Goal: Task Accomplishment & Management: Manage account settings

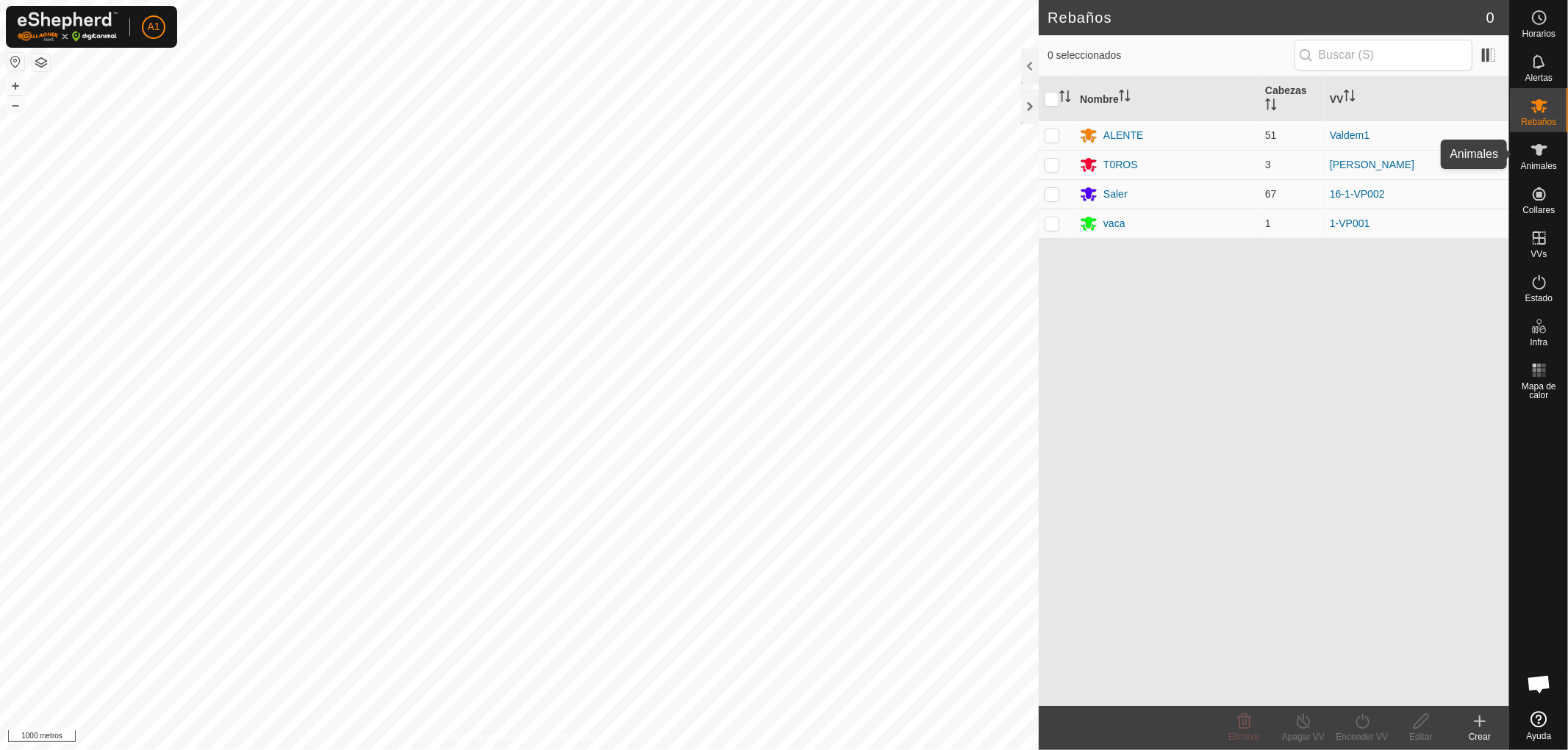
click at [1545, 157] on icon at bounding box center [1539, 150] width 17 height 17
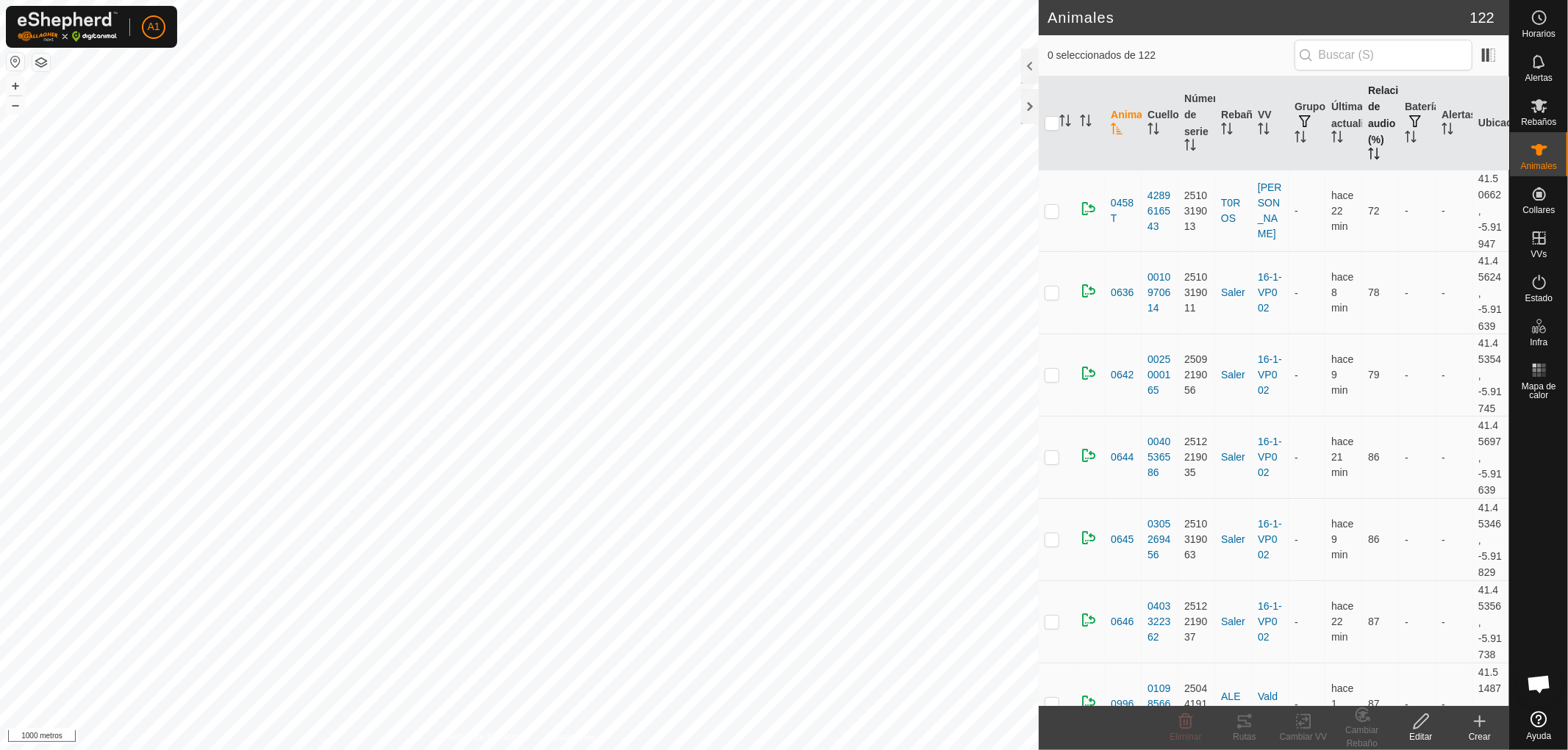
click at [1376, 149] on icon "Activar para ordenar" at bounding box center [1377, 153] width 2 height 11
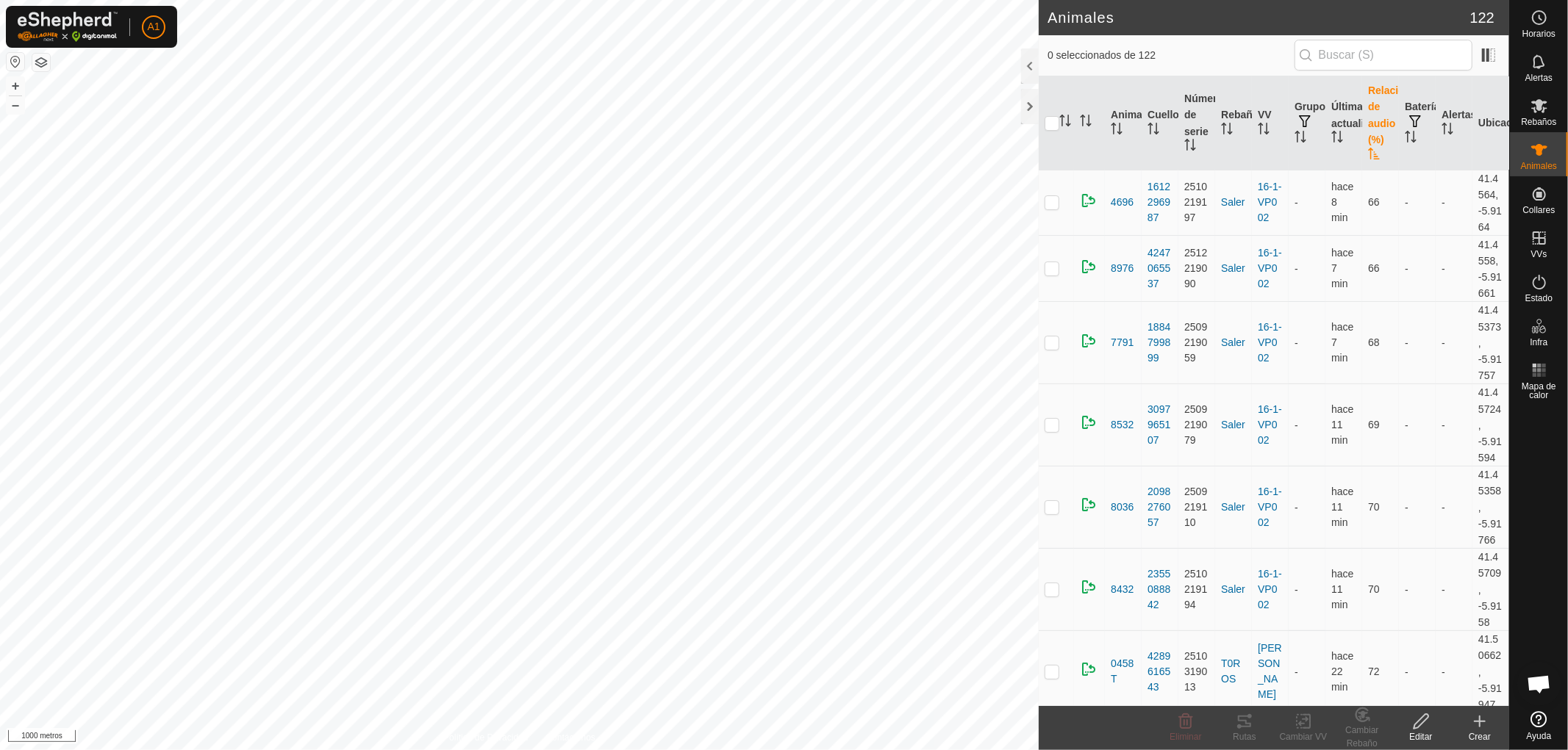
click at [1368, 152] on icon "Activar para ordenar" at bounding box center [1374, 153] width 11 height 11
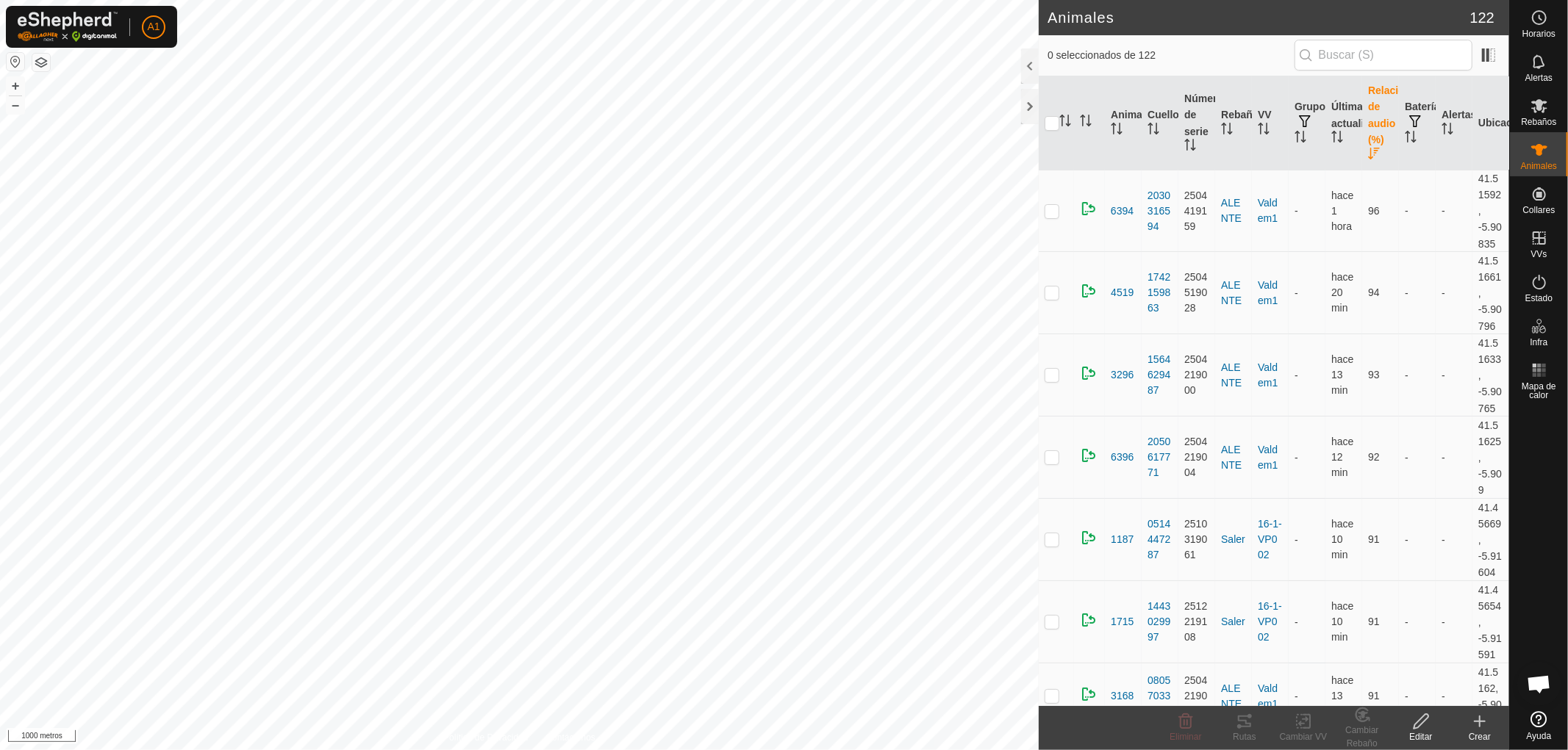
click at [1368, 139] on font "Relación de audio (%)" at bounding box center [1389, 115] width 43 height 61
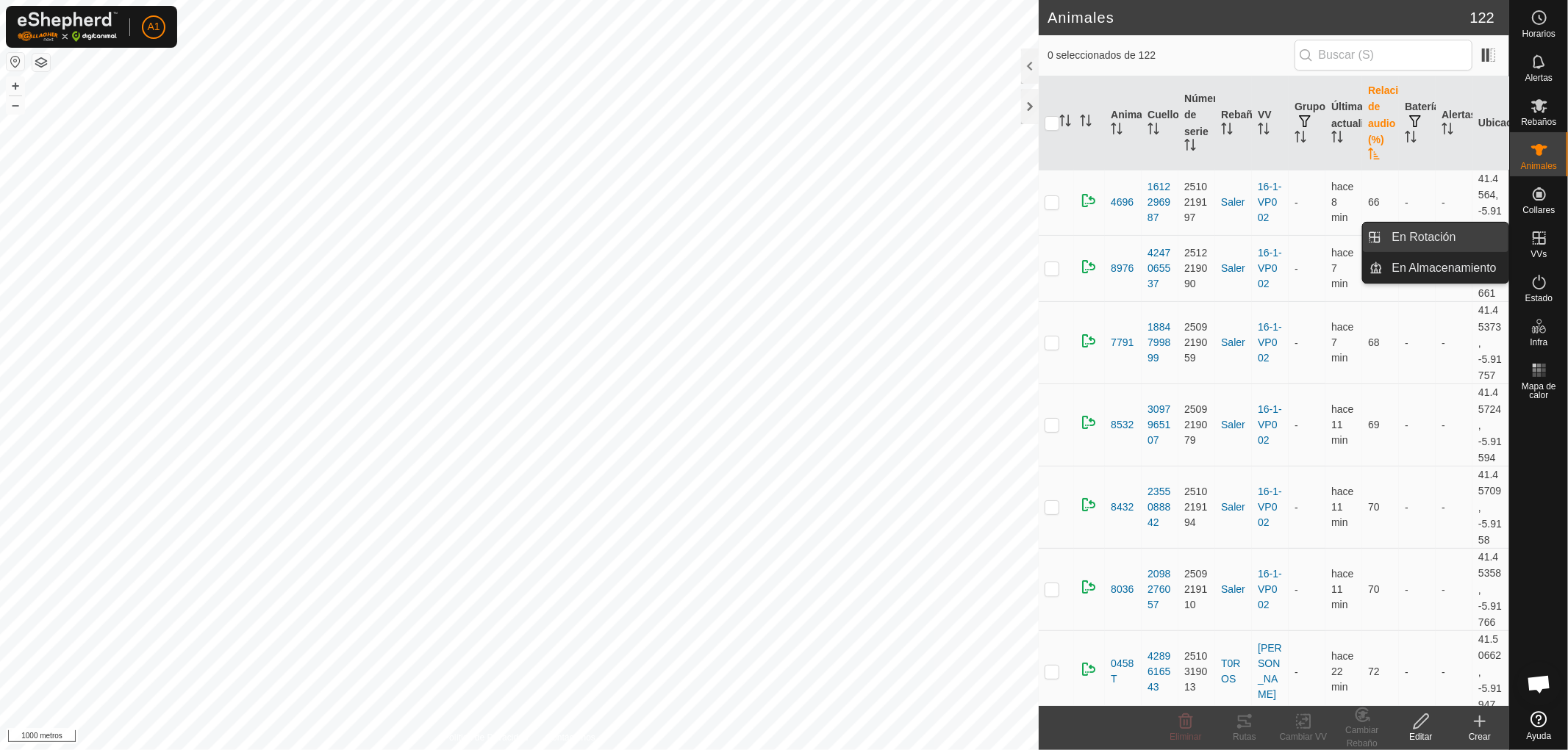
click at [1435, 237] on span "En Rotación" at bounding box center [1423, 237] width 64 height 17
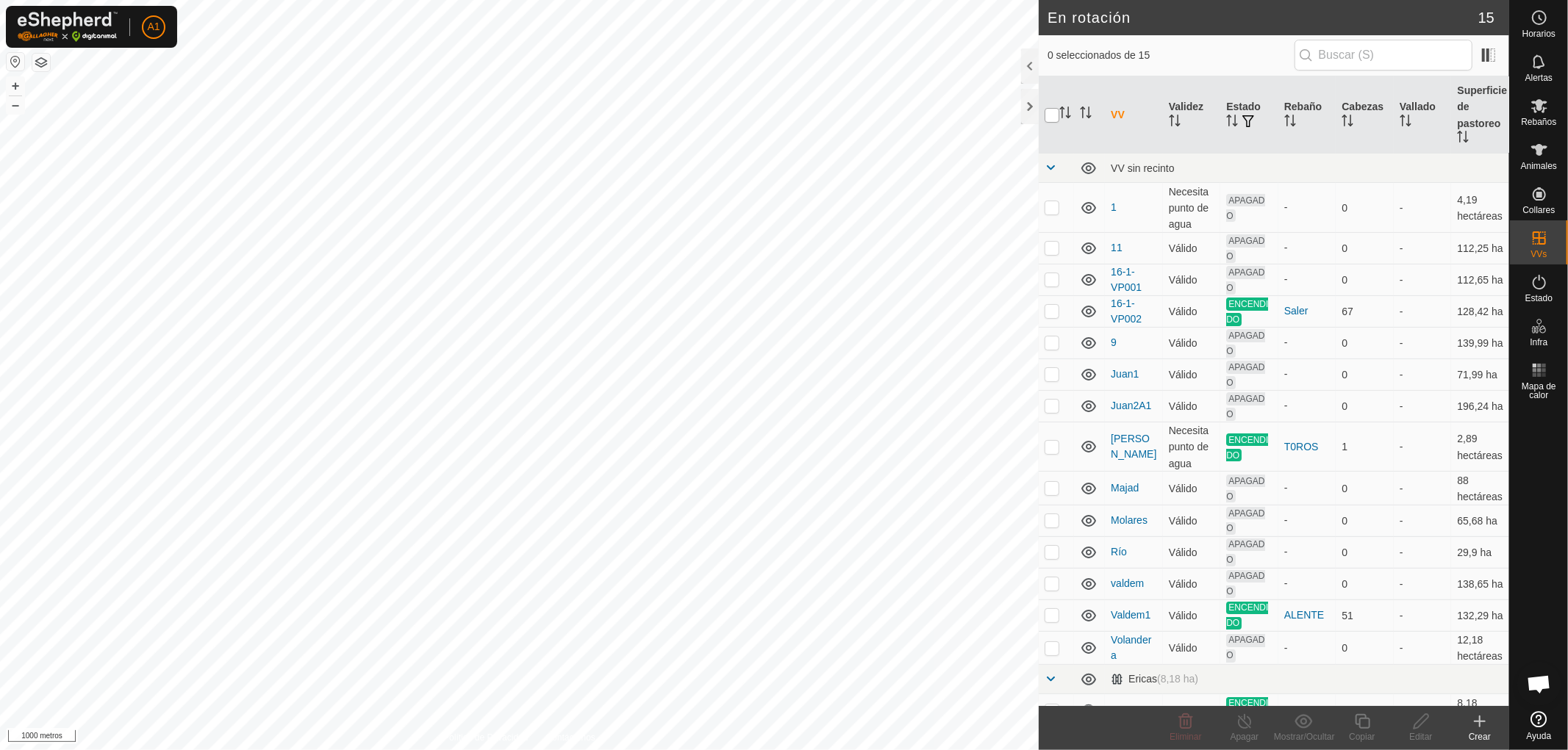
click at [1051, 112] on input "checkbox" at bounding box center [1051, 115] width 15 height 15
checkbox input "true"
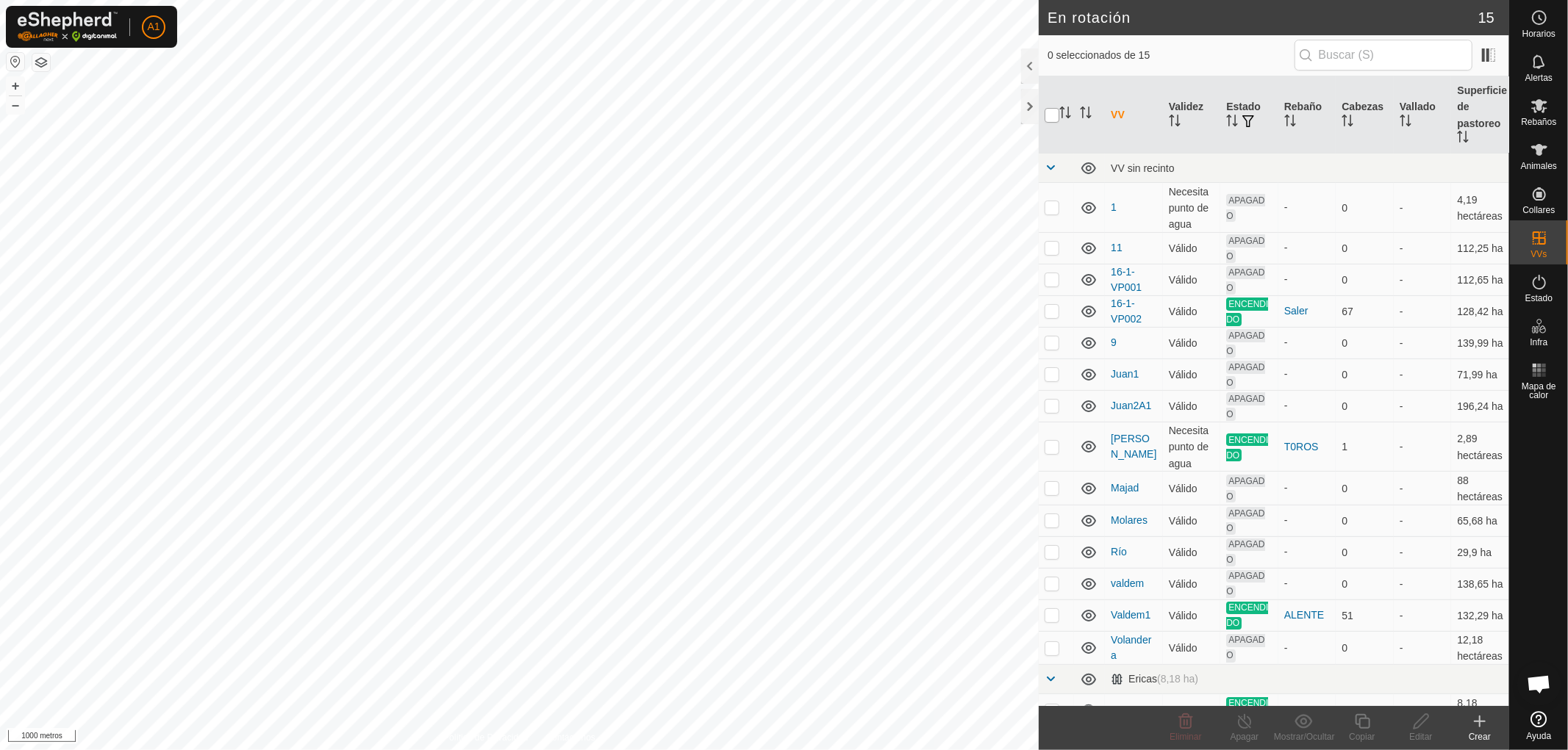
checkbox input "true"
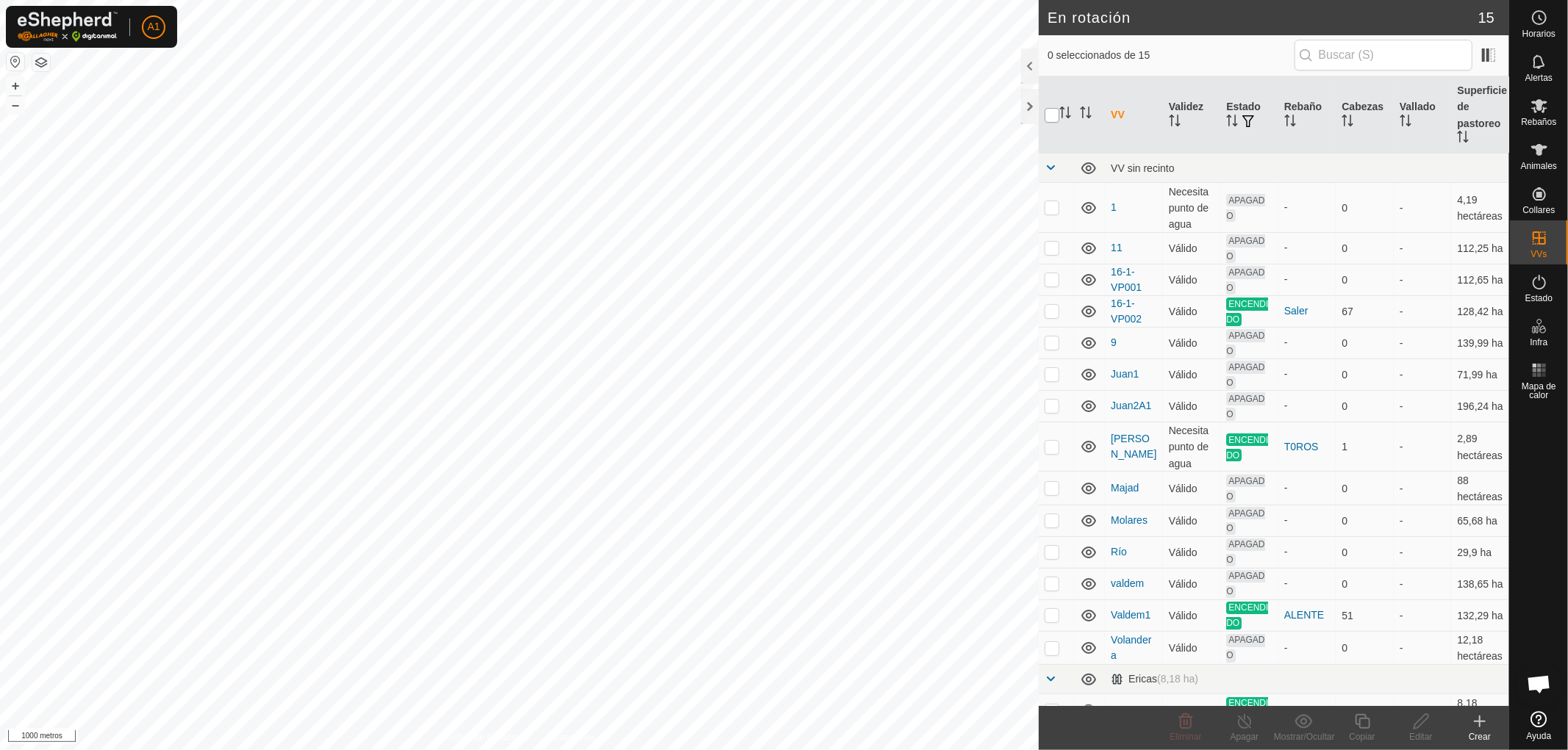
checkbox input "true"
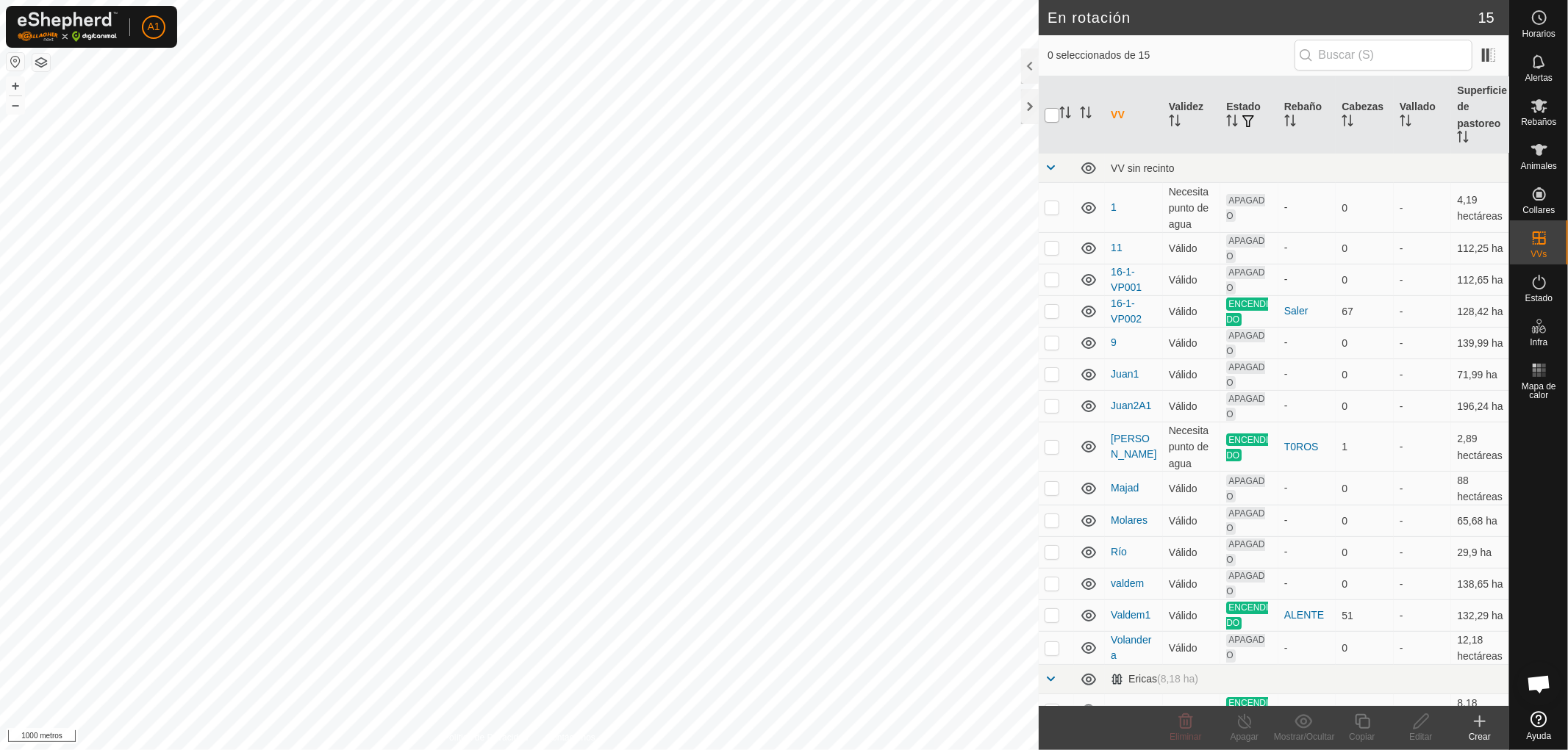
checkbox input "true"
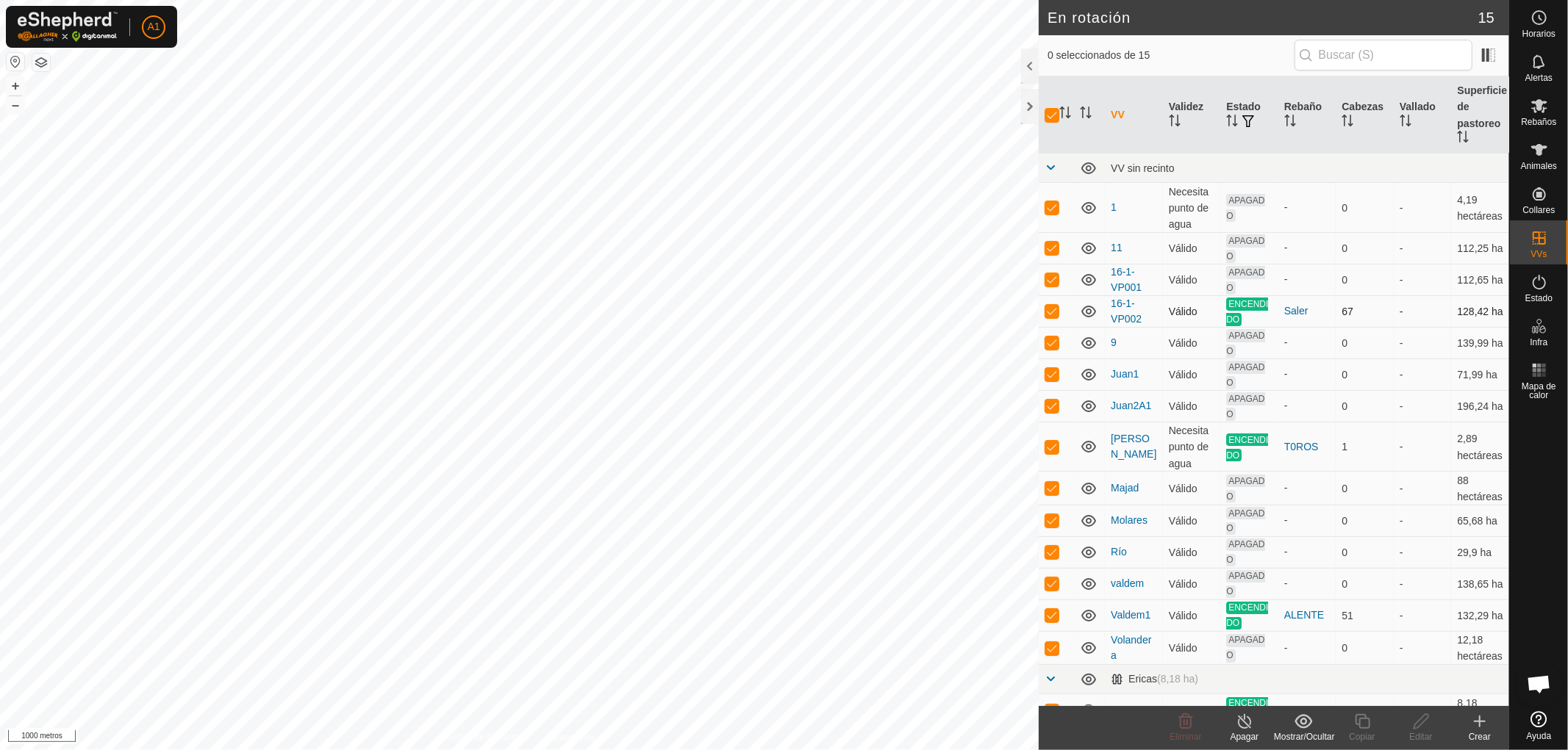
click at [1054, 307] on p-checkbox at bounding box center [1051, 310] width 15 height 11
checkbox input "false"
click at [1048, 446] on p-checkbox at bounding box center [1051, 446] width 15 height 11
checkbox input "false"
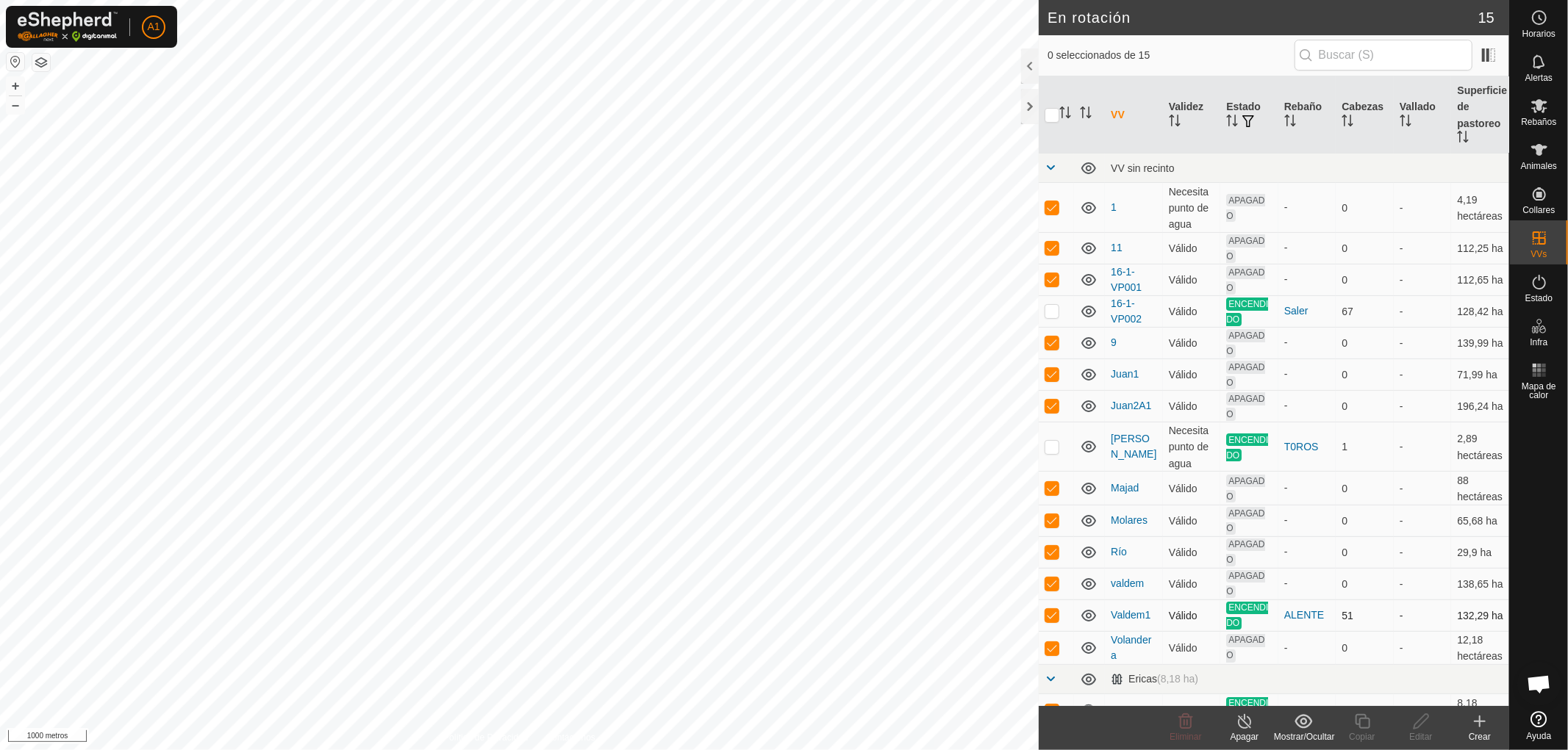
click at [1051, 621] on p-checkbox at bounding box center [1051, 614] width 15 height 11
checkbox input "false"
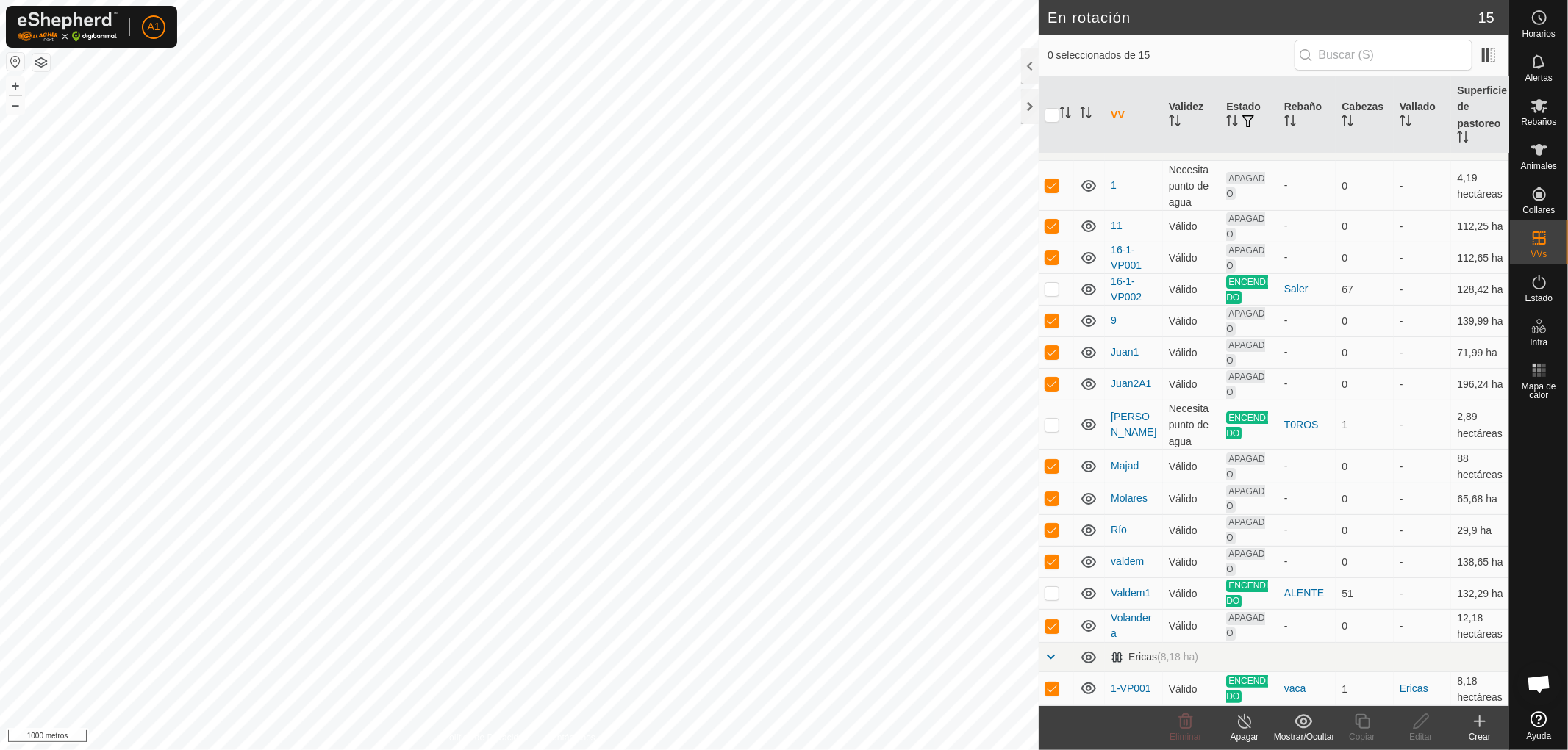
scroll to position [68, 0]
click at [1049, 683] on p-checkbox at bounding box center [1051, 688] width 15 height 11
checkbox input "false"
click at [1298, 737] on font "Mostrar/Ocultar" at bounding box center [1305, 737] width 61 height 10
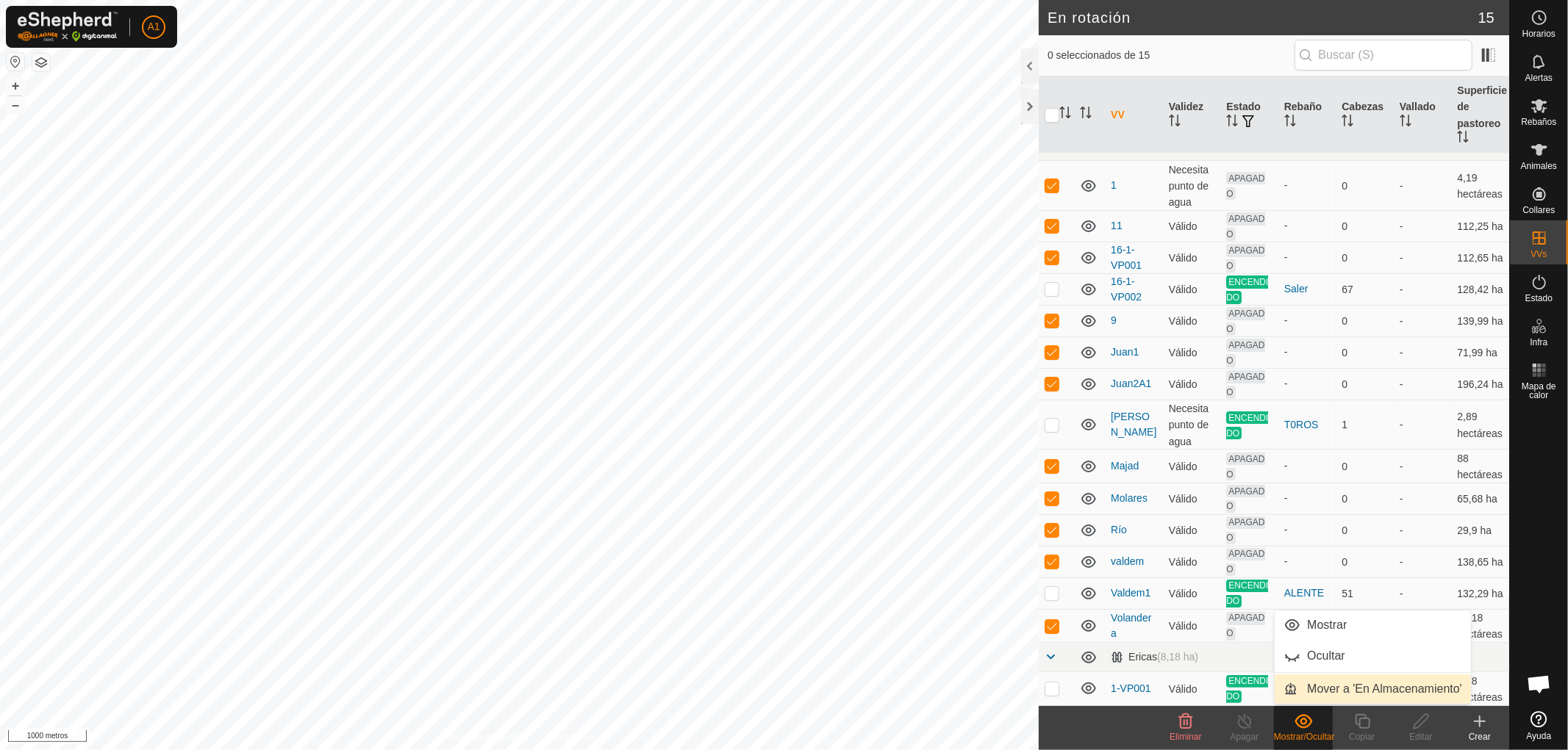
click at [1326, 692] on link "Mover a 'En Almacenamiento'" at bounding box center [1372, 689] width 196 height 30
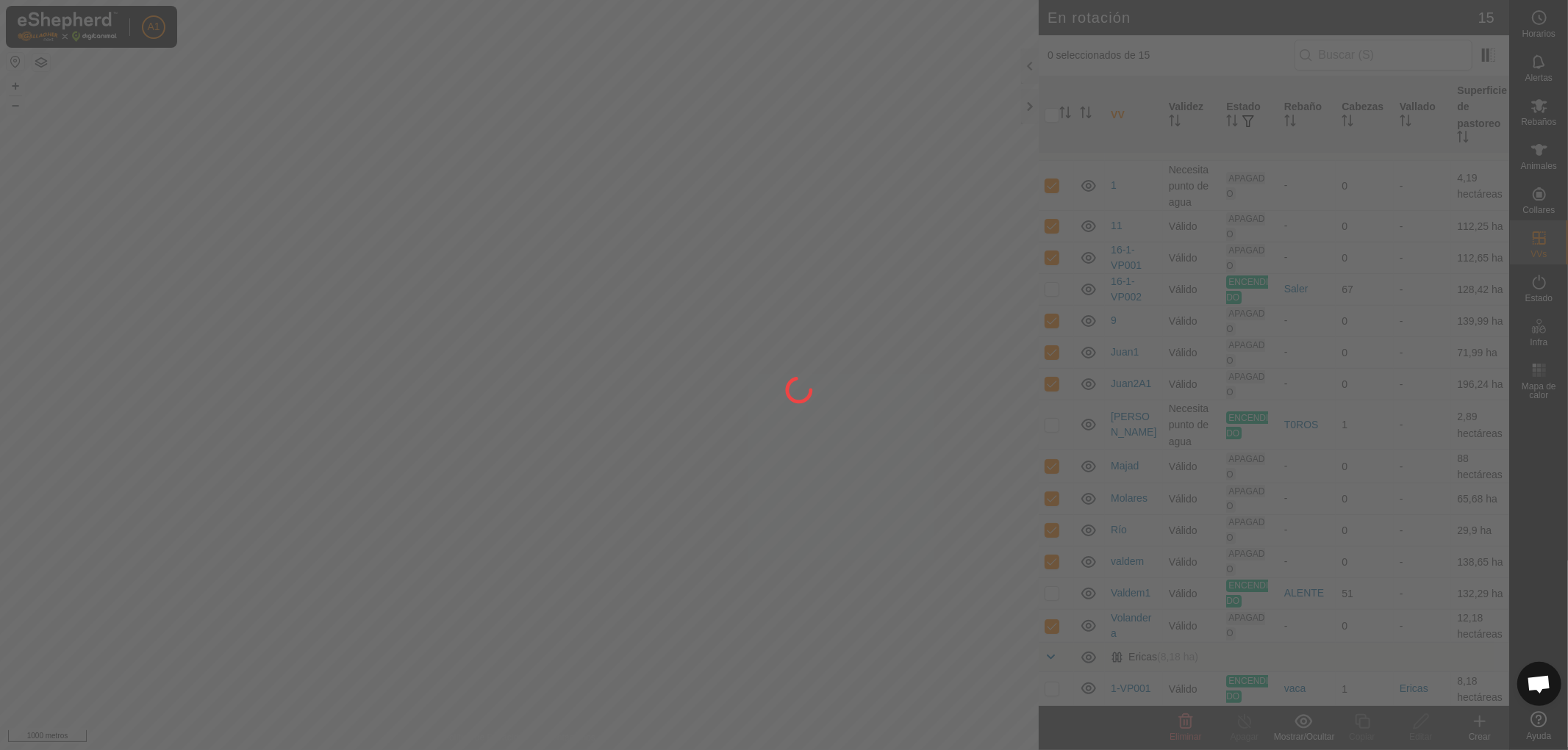
checkbox input "false"
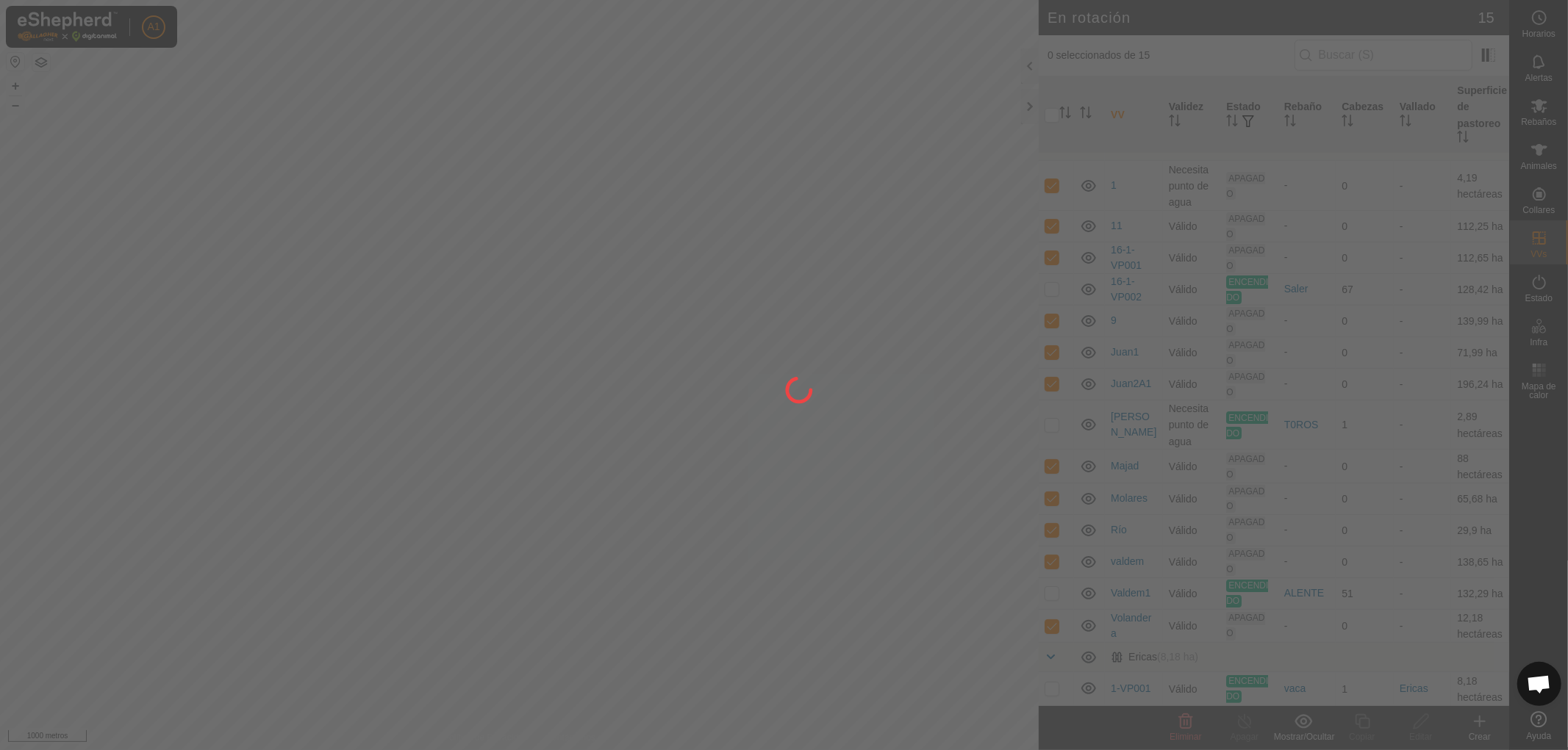
checkbox input "false"
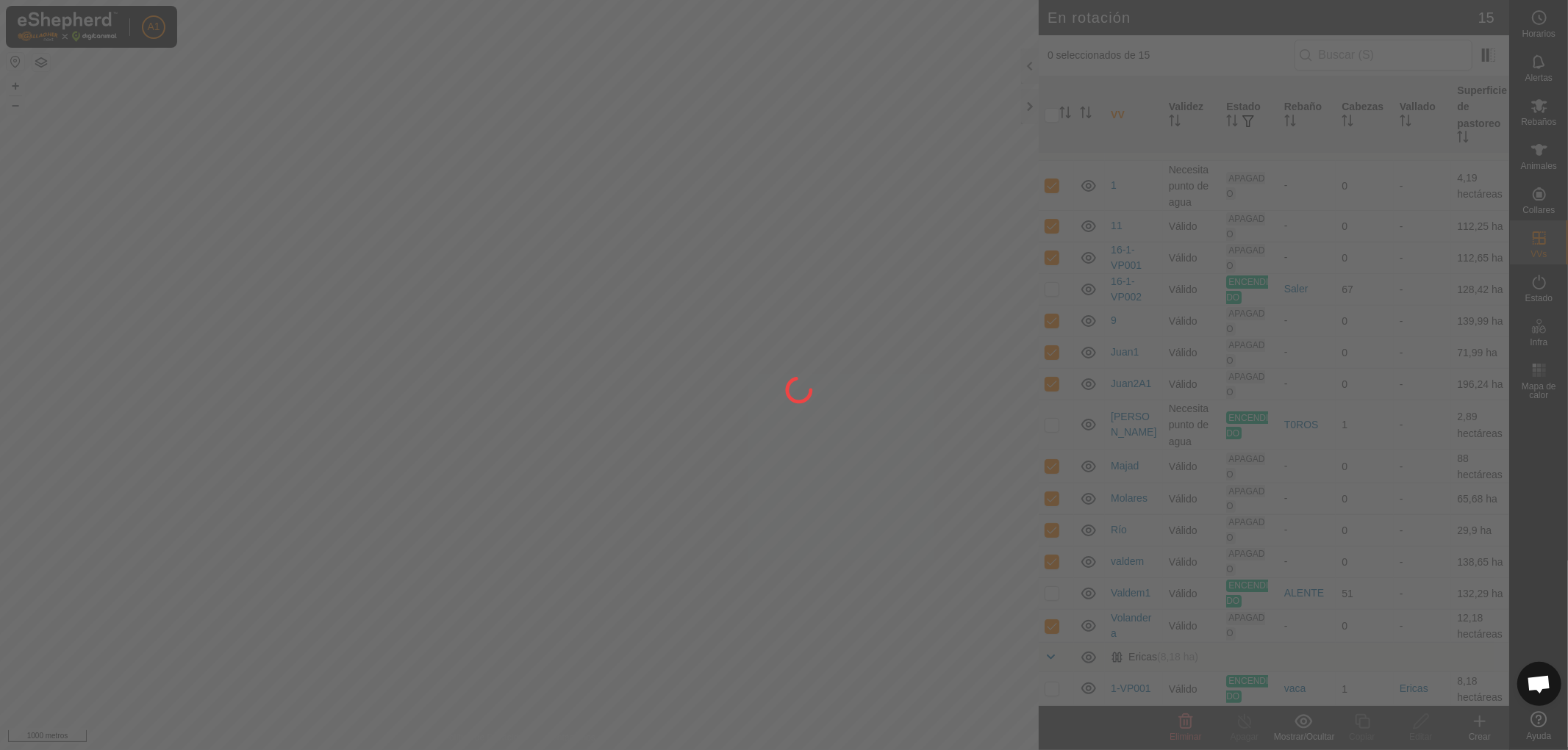
checkbox input "false"
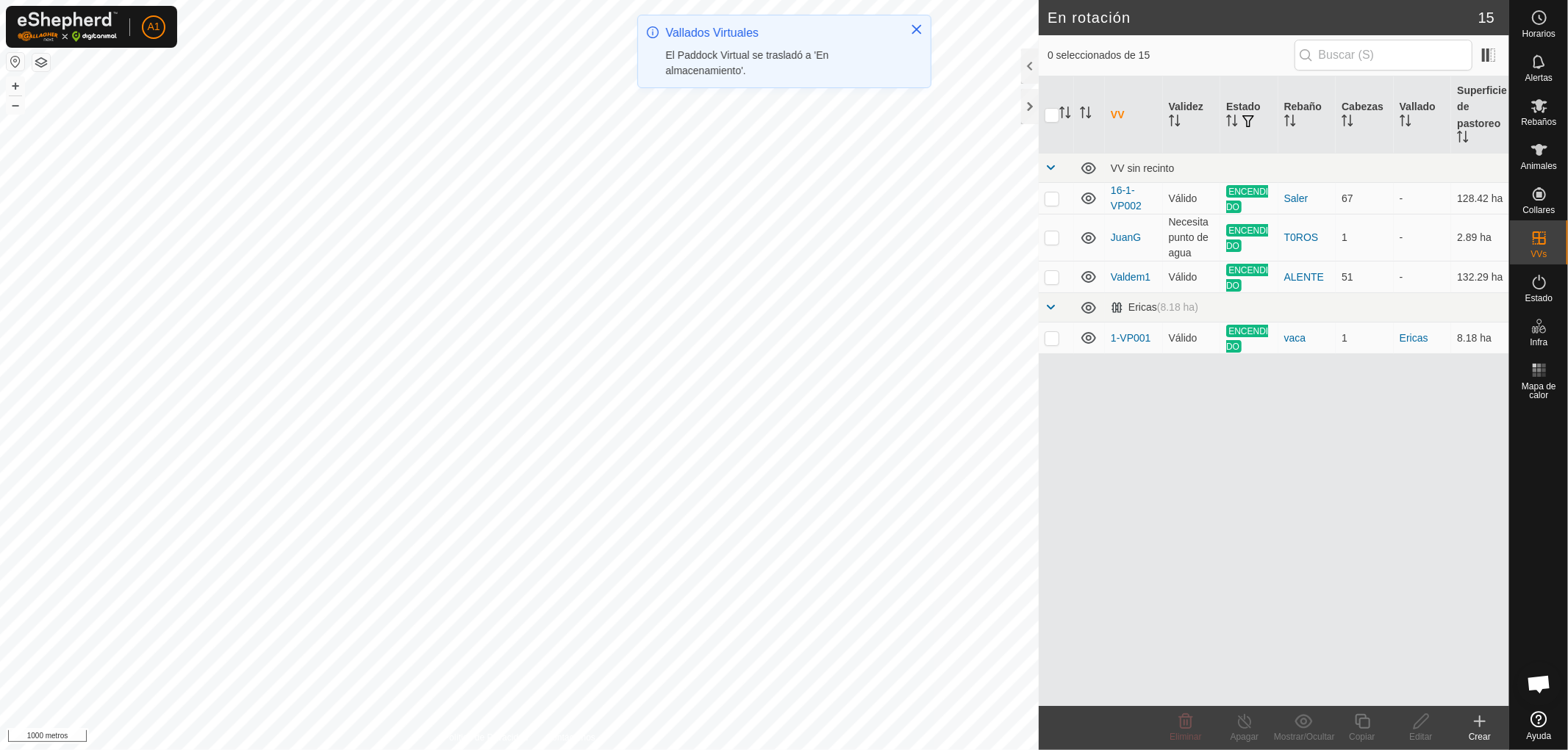
scroll to position [0, 0]
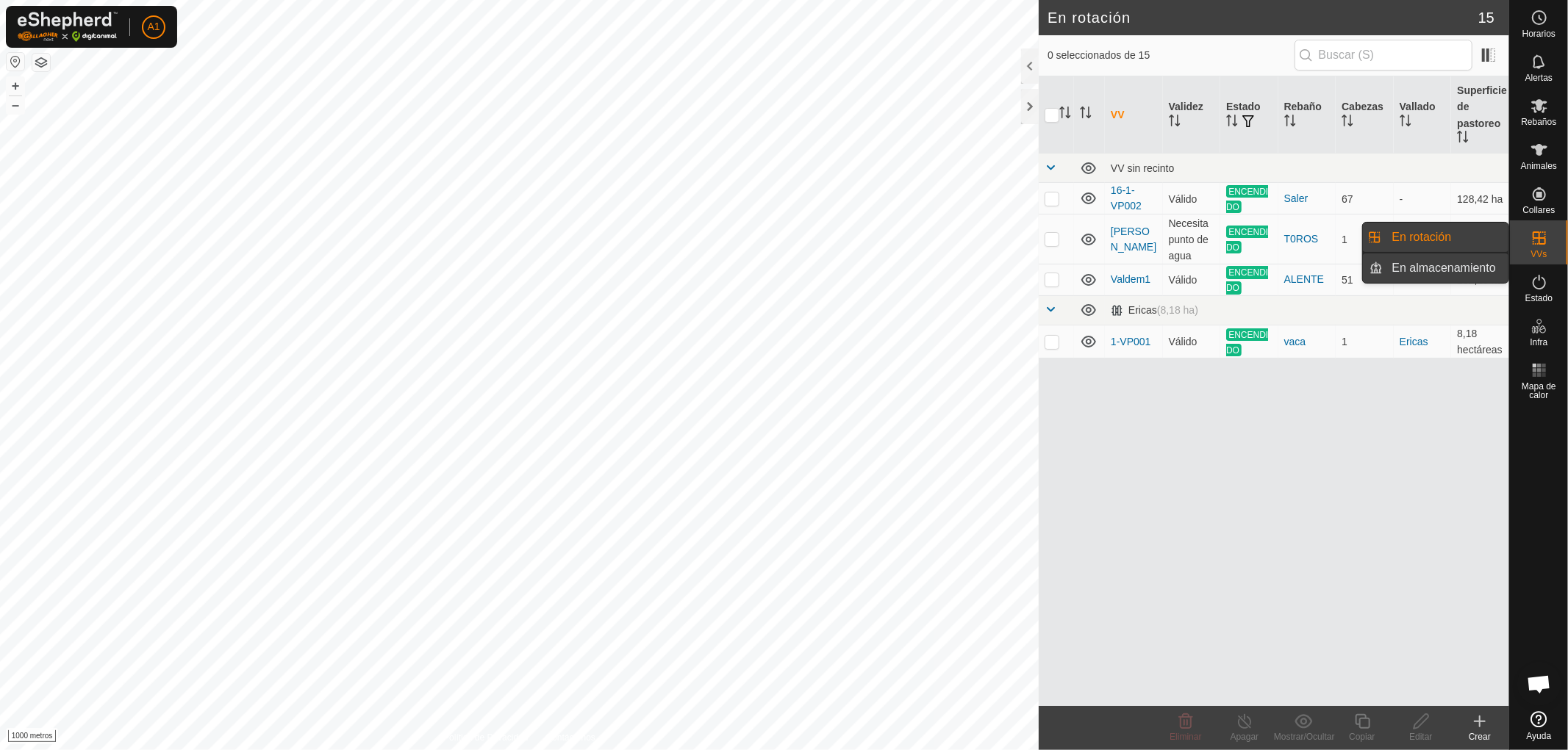
click at [1441, 267] on link "En almacenamiento" at bounding box center [1446, 268] width 126 height 30
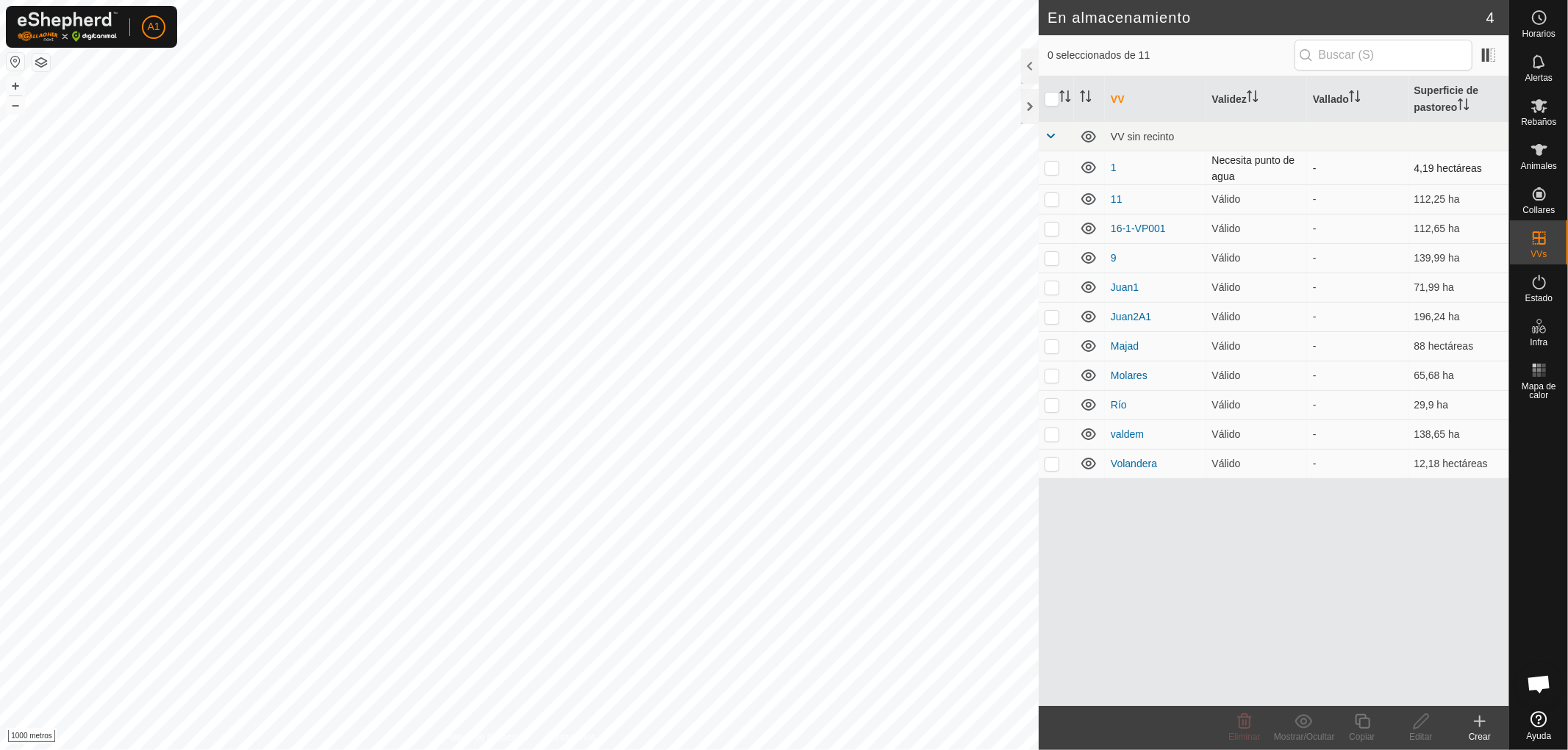
click at [1051, 164] on p-checkbox at bounding box center [1051, 167] width 15 height 11
click at [1054, 162] on p-checkbox at bounding box center [1051, 167] width 15 height 11
checkbox input "false"
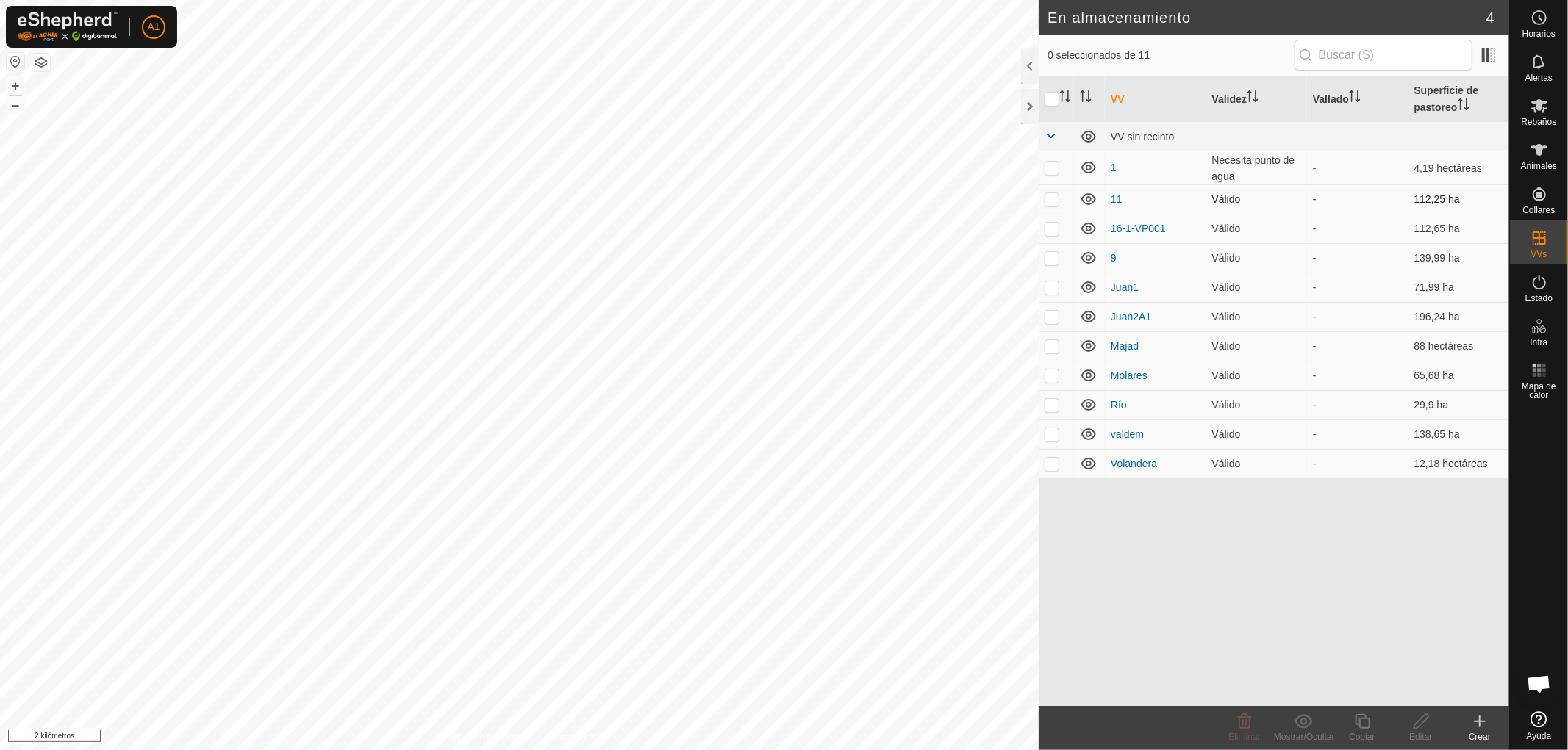
click at [1049, 199] on p-checkbox at bounding box center [1051, 199] width 15 height 11
click at [1052, 197] on p-checkbox at bounding box center [1051, 199] width 15 height 11
checkbox input "false"
click at [1051, 166] on p-checkbox at bounding box center [1051, 167] width 15 height 11
click at [1052, 165] on p-checkbox at bounding box center [1051, 167] width 15 height 11
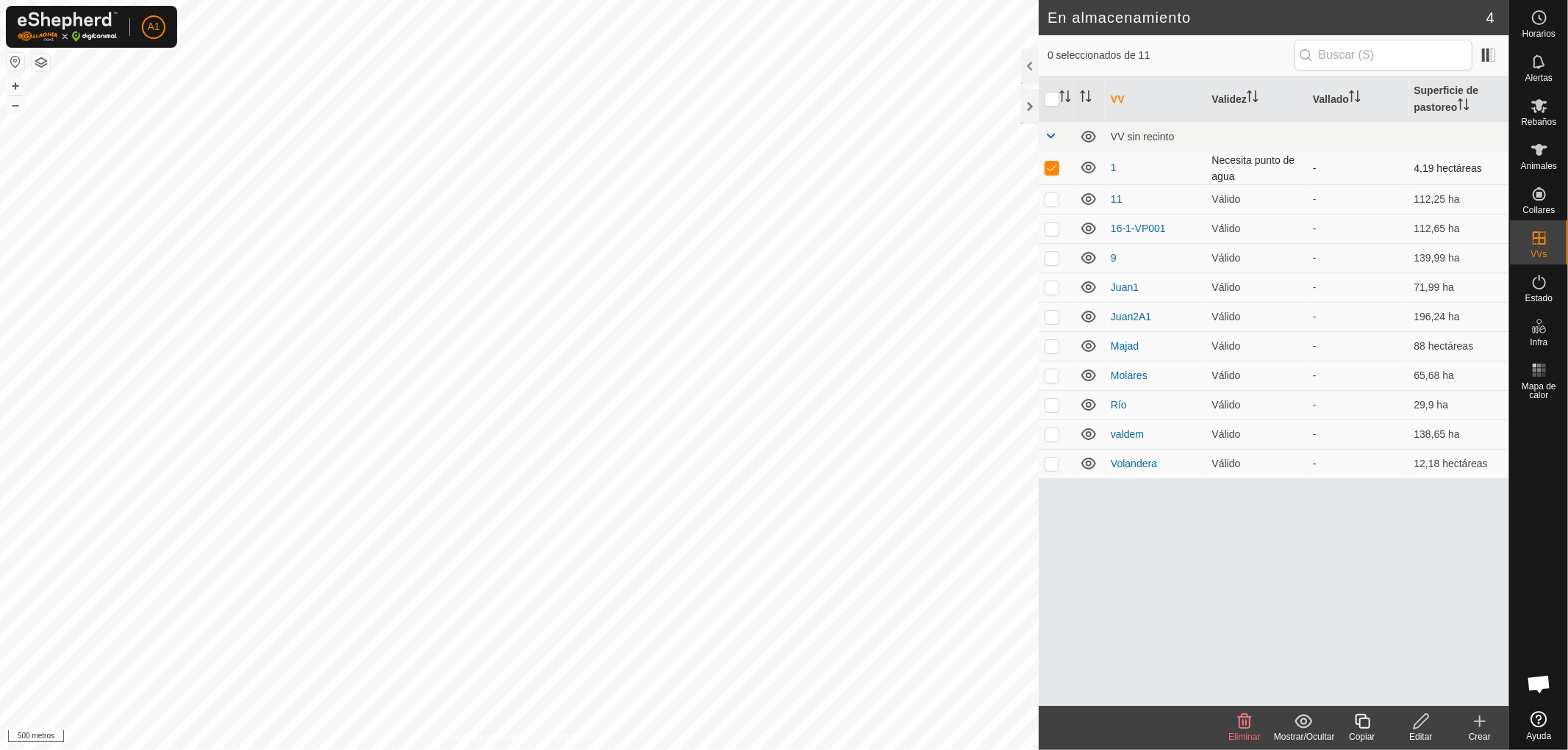
checkbox input "false"
click at [1049, 199] on p-checkbox at bounding box center [1051, 199] width 15 height 11
checkbox input "false"
click at [1052, 229] on p-checkbox at bounding box center [1051, 228] width 15 height 11
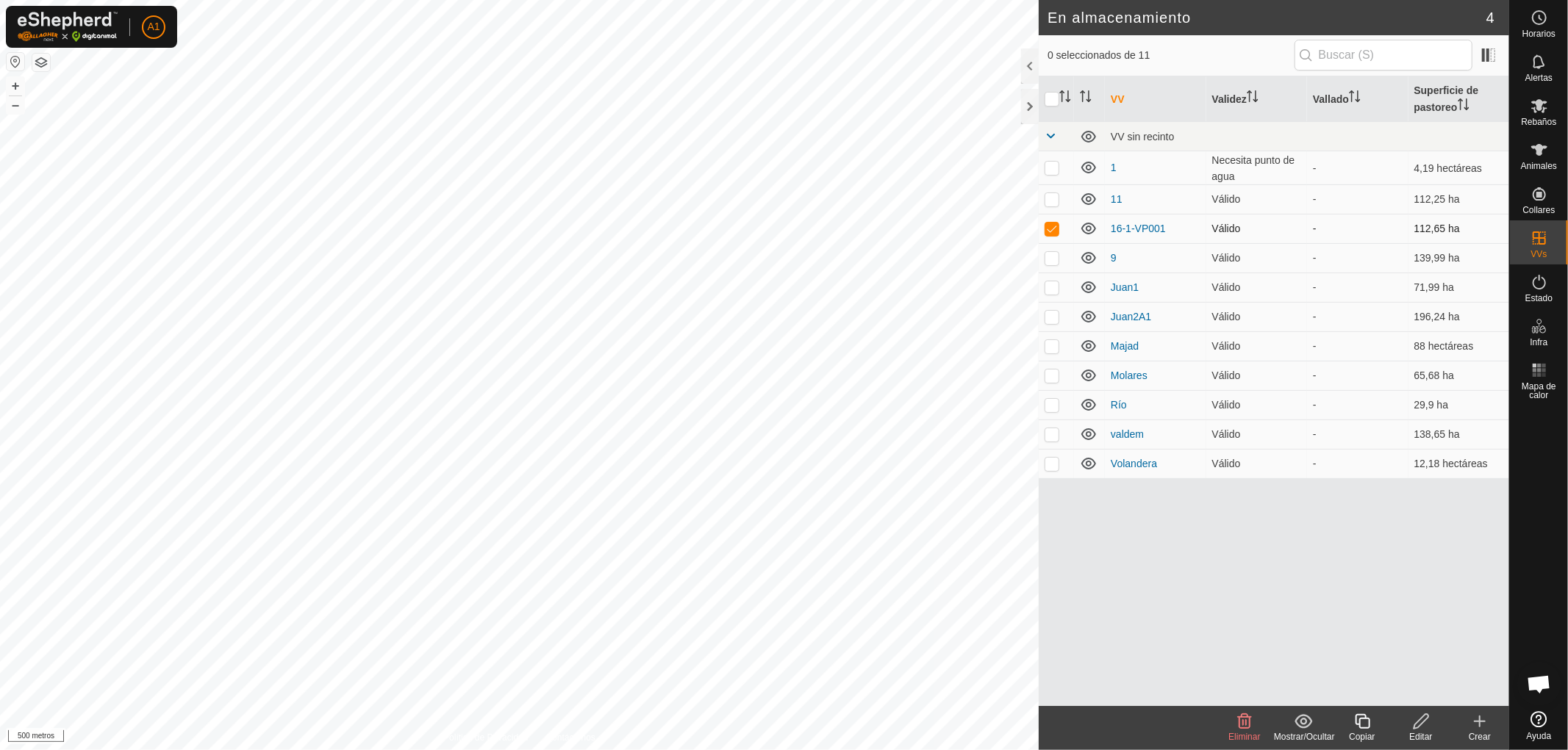
click at [1052, 228] on p-checkbox at bounding box center [1051, 228] width 15 height 11
checkbox input "false"
click at [1049, 96] on input "checkbox" at bounding box center [1051, 98] width 15 height 15
checkbox input "true"
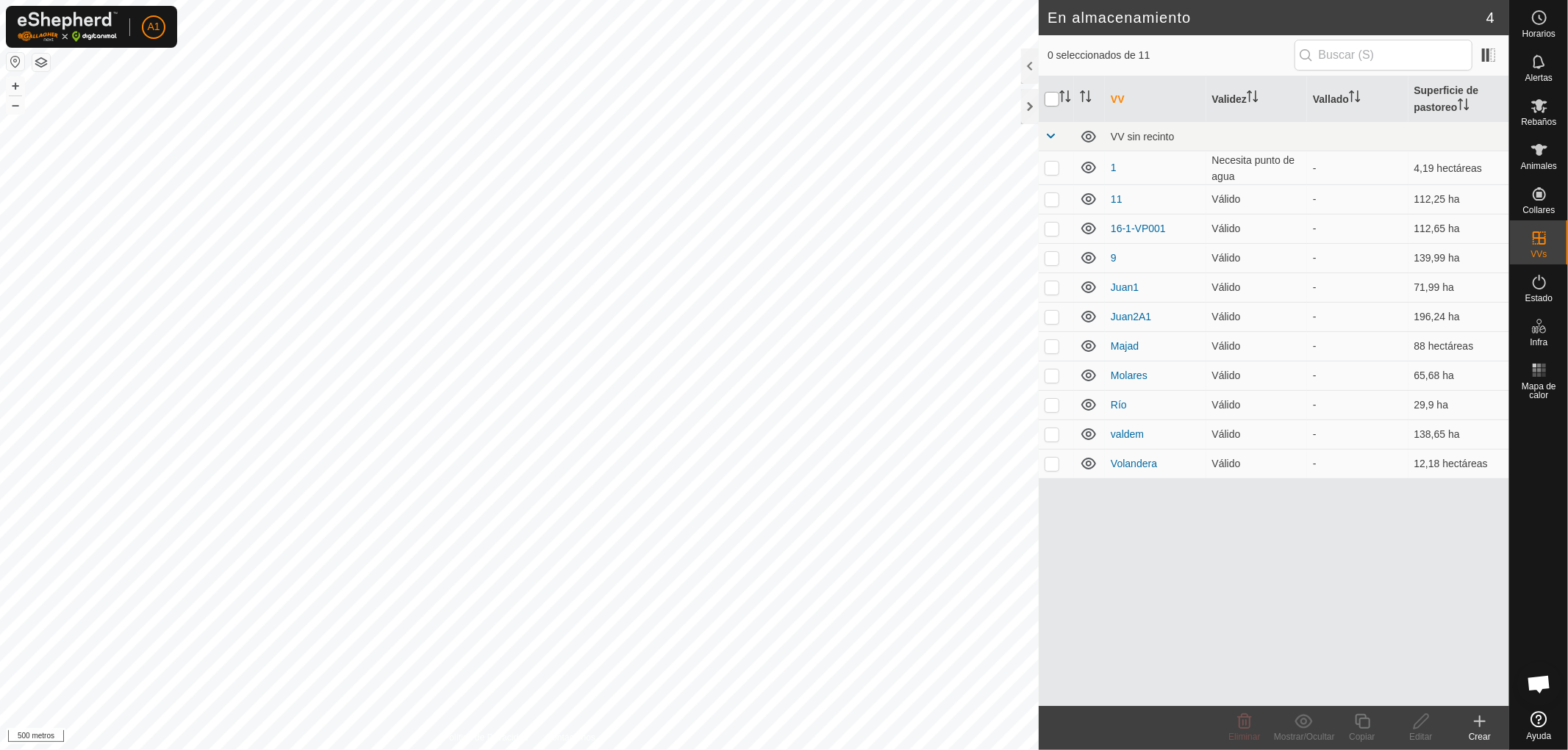
checkbox input "true"
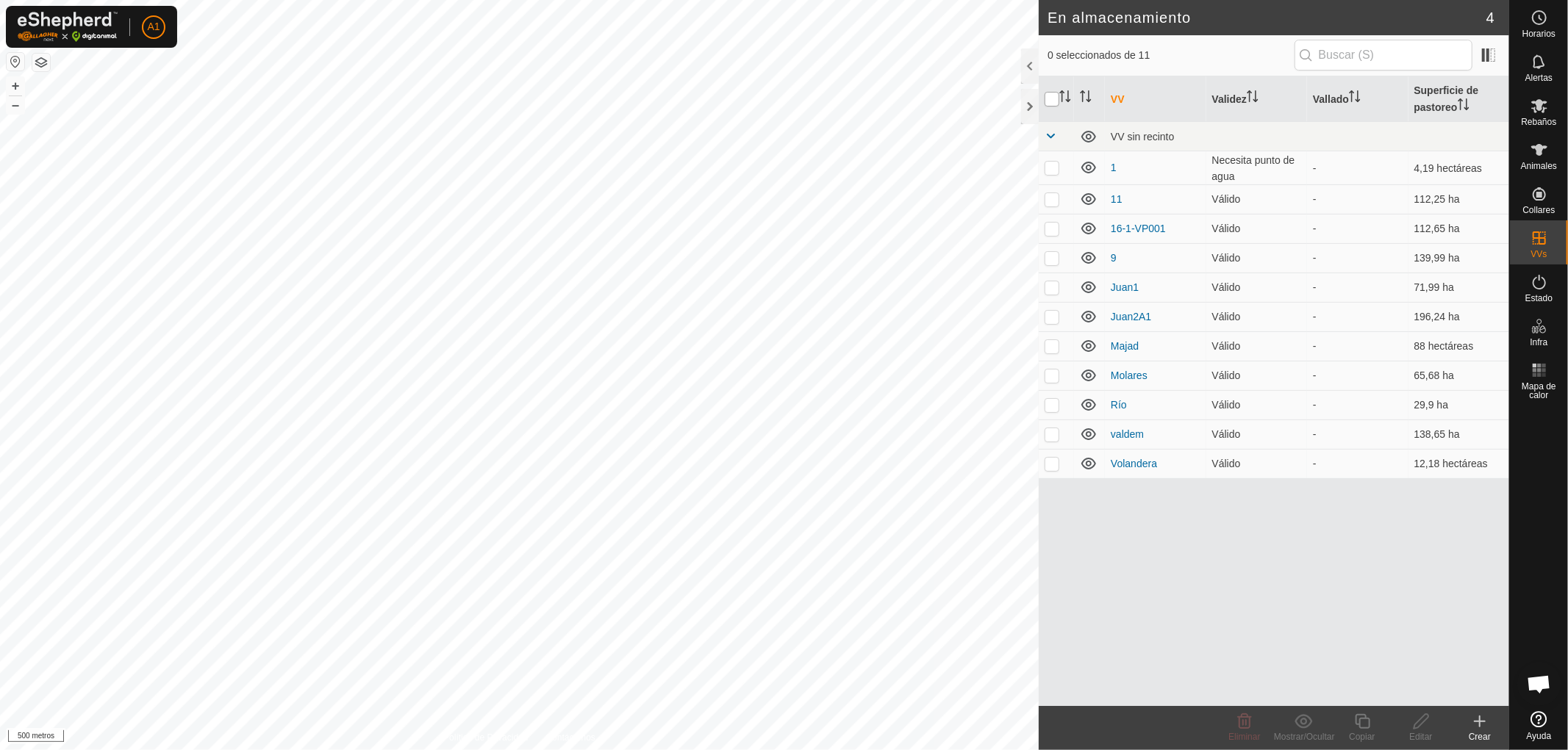
checkbox input "true"
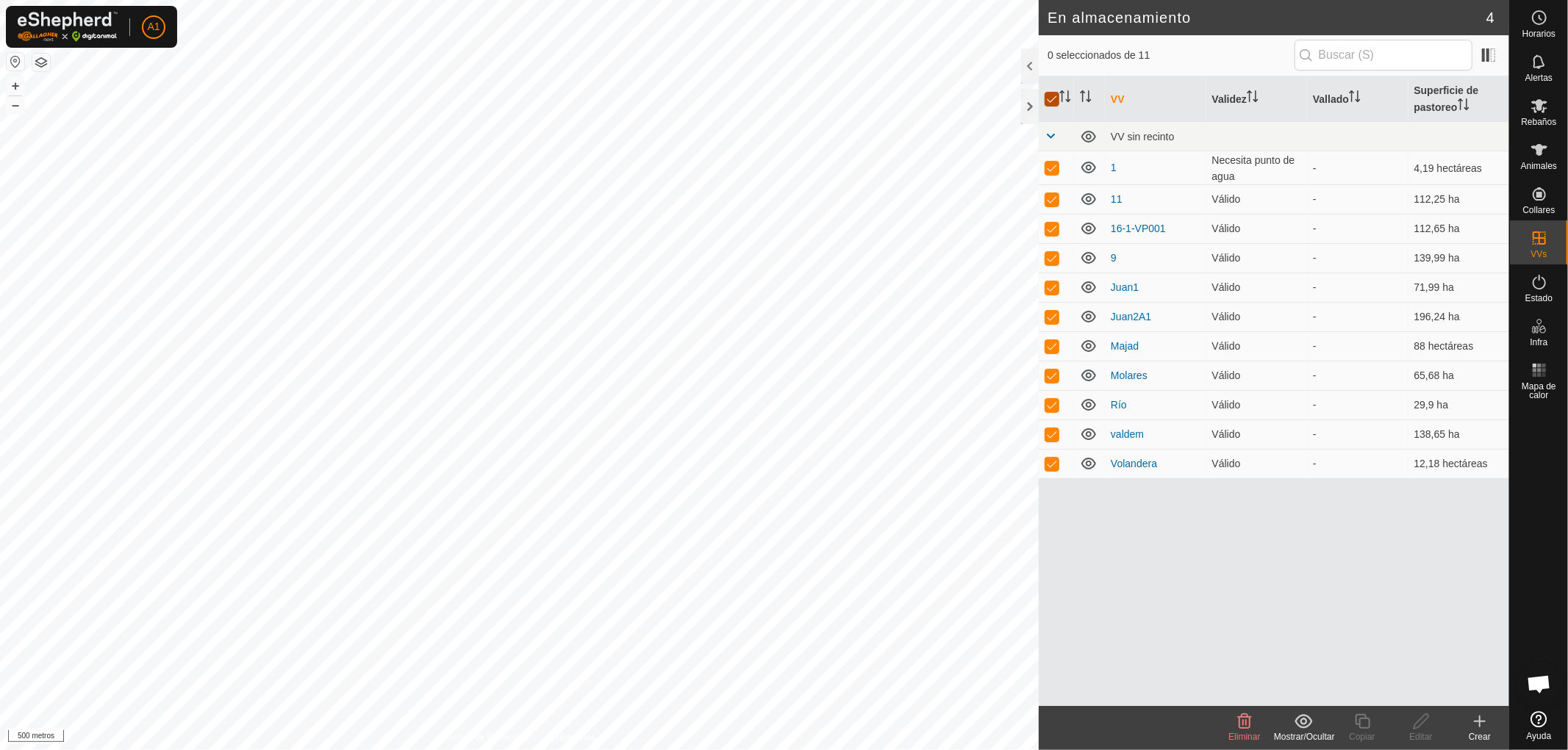
click at [1049, 98] on input "checkbox" at bounding box center [1051, 98] width 15 height 15
checkbox input "false"
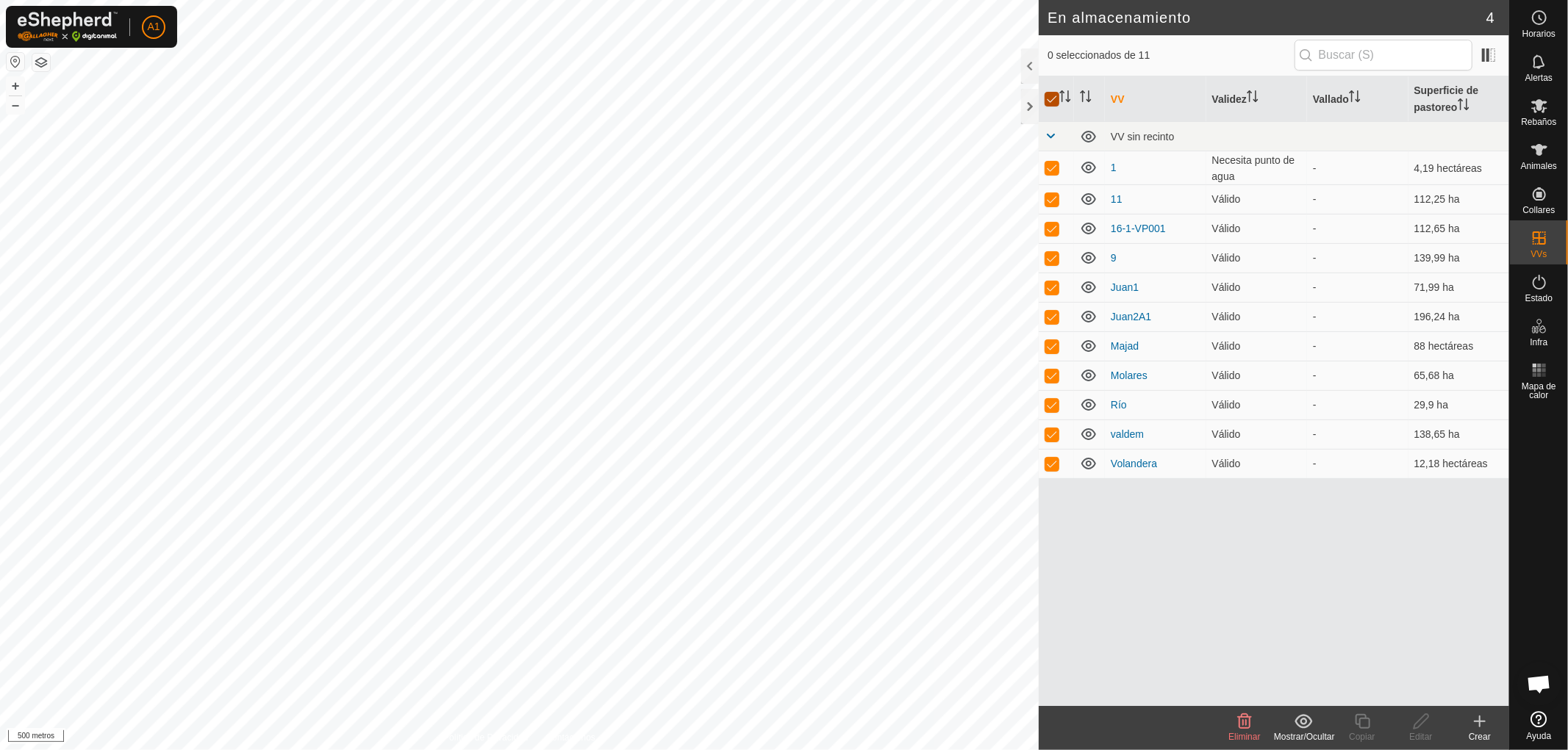
checkbox input "false"
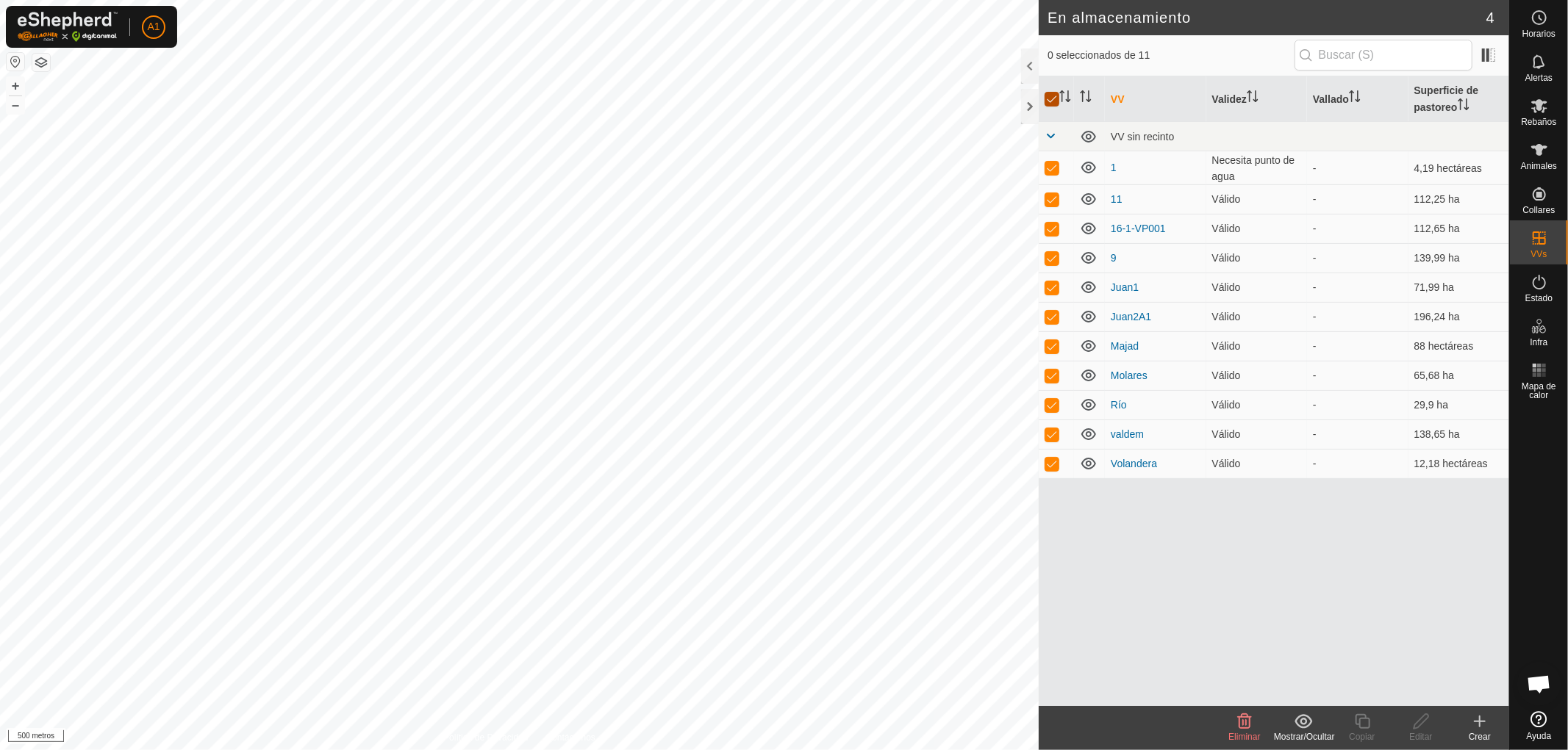
checkbox input "false"
click at [1049, 166] on p-checkbox at bounding box center [1051, 167] width 15 height 11
click at [1293, 733] on font "Mostrar/Ocultar" at bounding box center [1305, 737] width 61 height 10
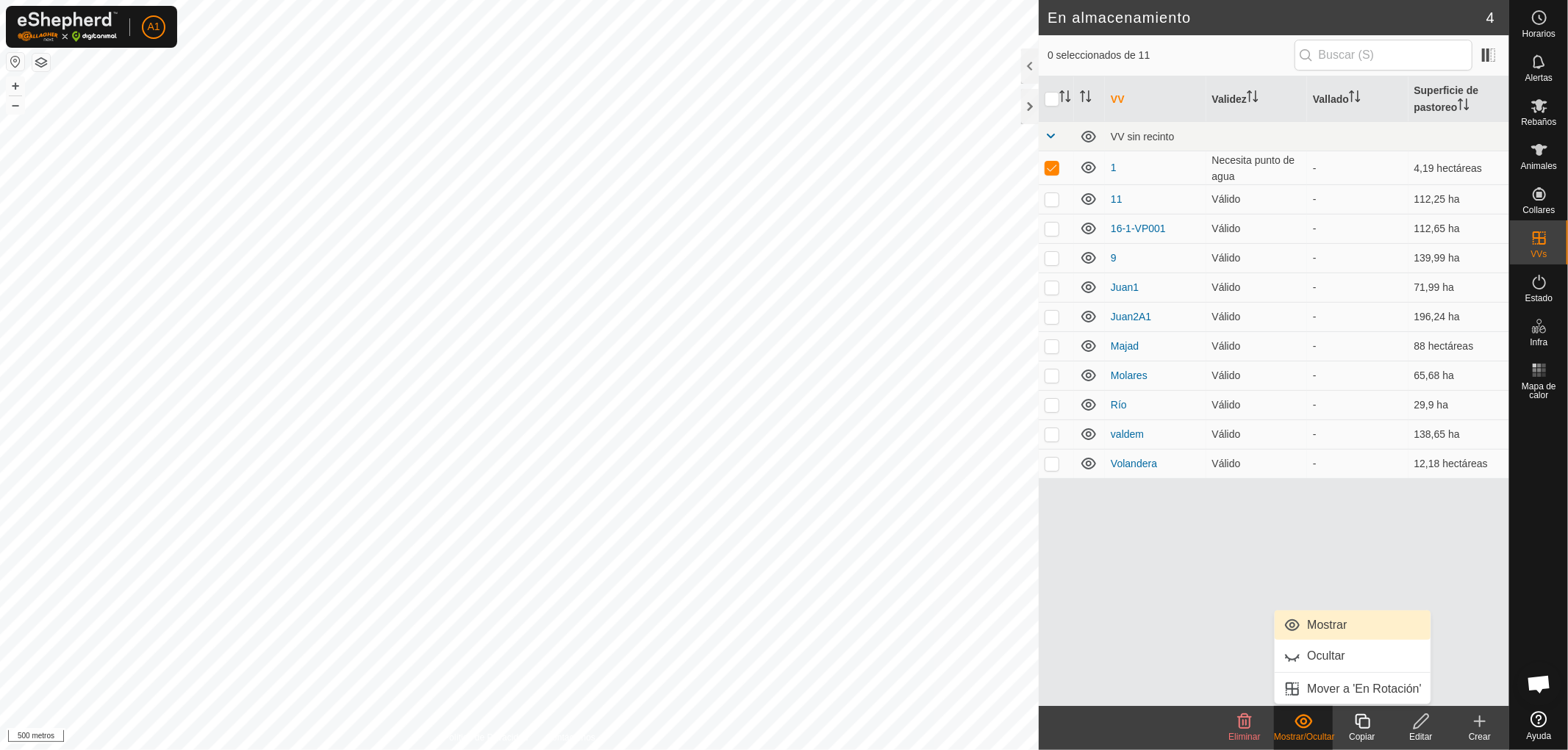
click at [1314, 625] on link "Mostrar" at bounding box center [1352, 625] width 156 height 30
click at [1051, 162] on p-checkbox at bounding box center [1051, 167] width 15 height 11
checkbox input "false"
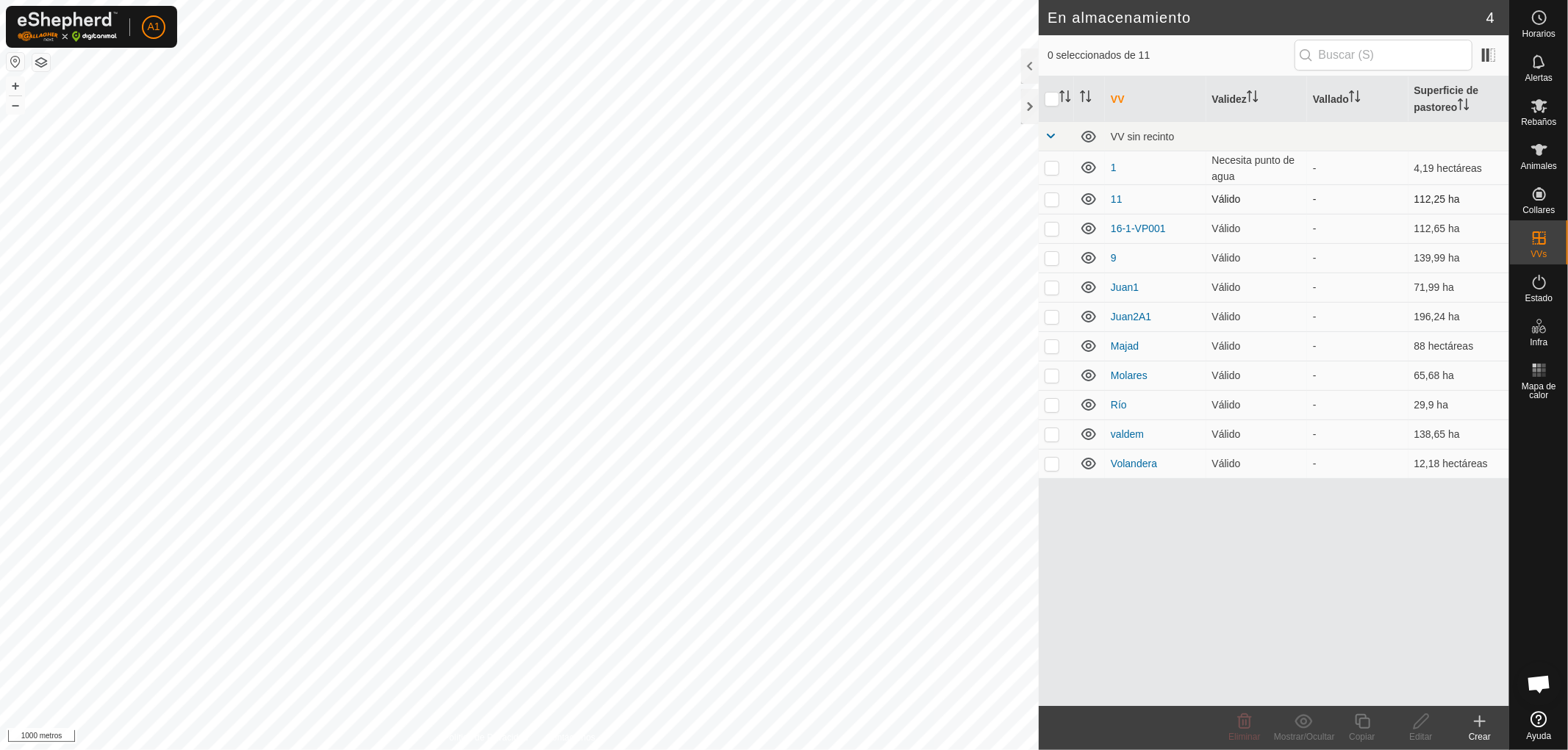
click at [1047, 193] on p-checkbox at bounding box center [1051, 199] width 15 height 11
checkbox input "true"
click at [1421, 737] on font "Editar" at bounding box center [1421, 737] width 23 height 10
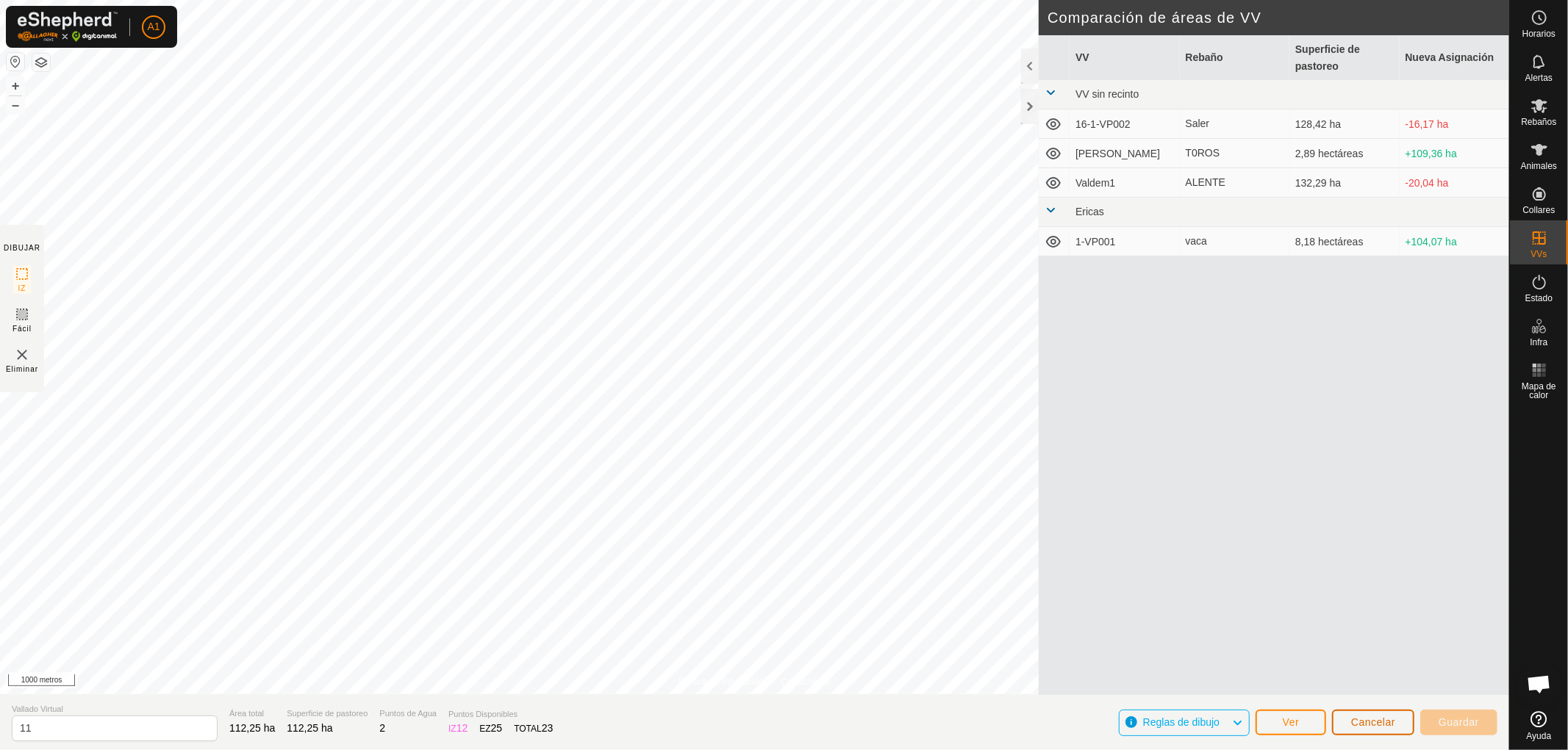
click at [1378, 720] on font "Cancelar" at bounding box center [1373, 721] width 44 height 11
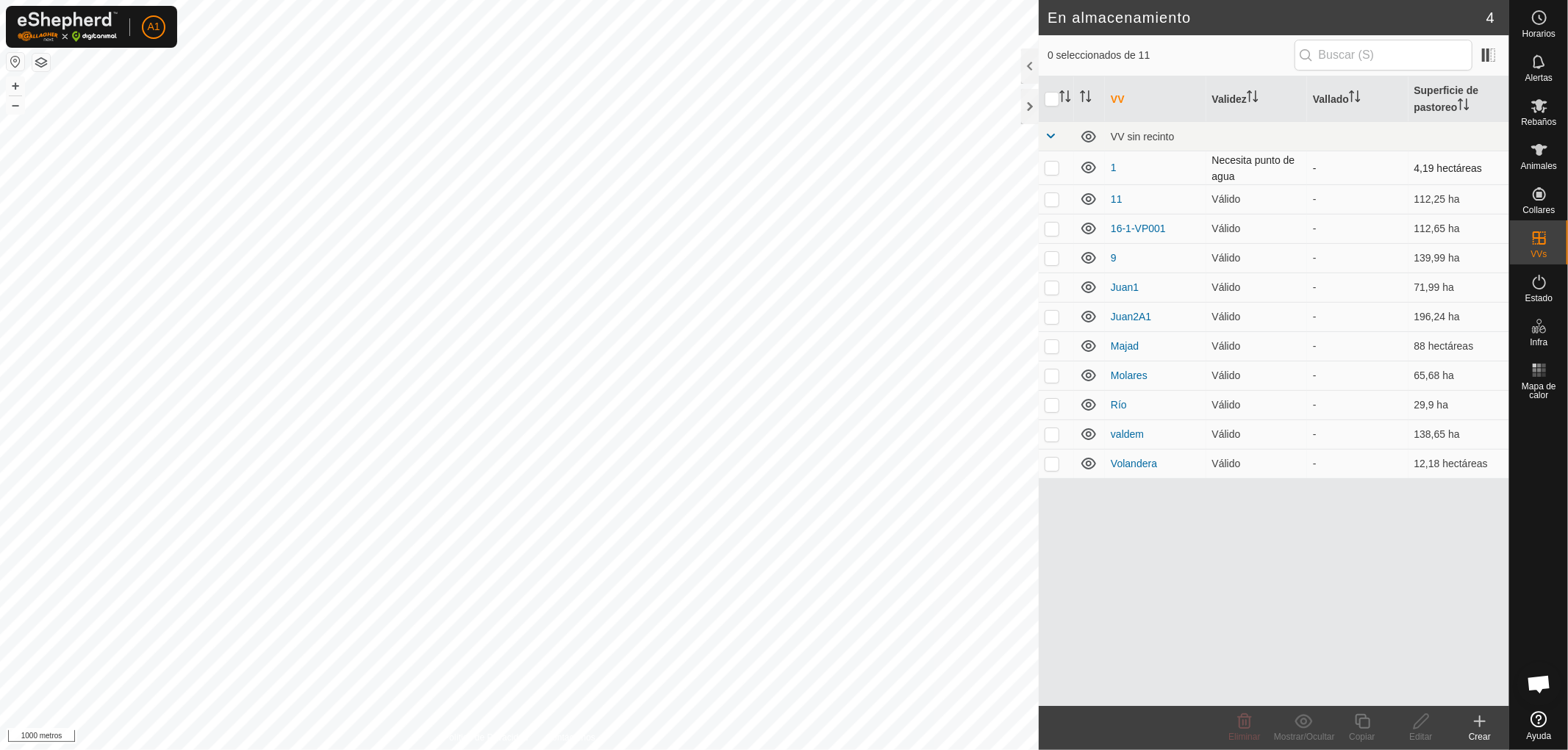
click at [1052, 163] on p-checkbox at bounding box center [1051, 167] width 15 height 11
checkbox input "true"
click at [1419, 727] on icon at bounding box center [1421, 721] width 15 height 15
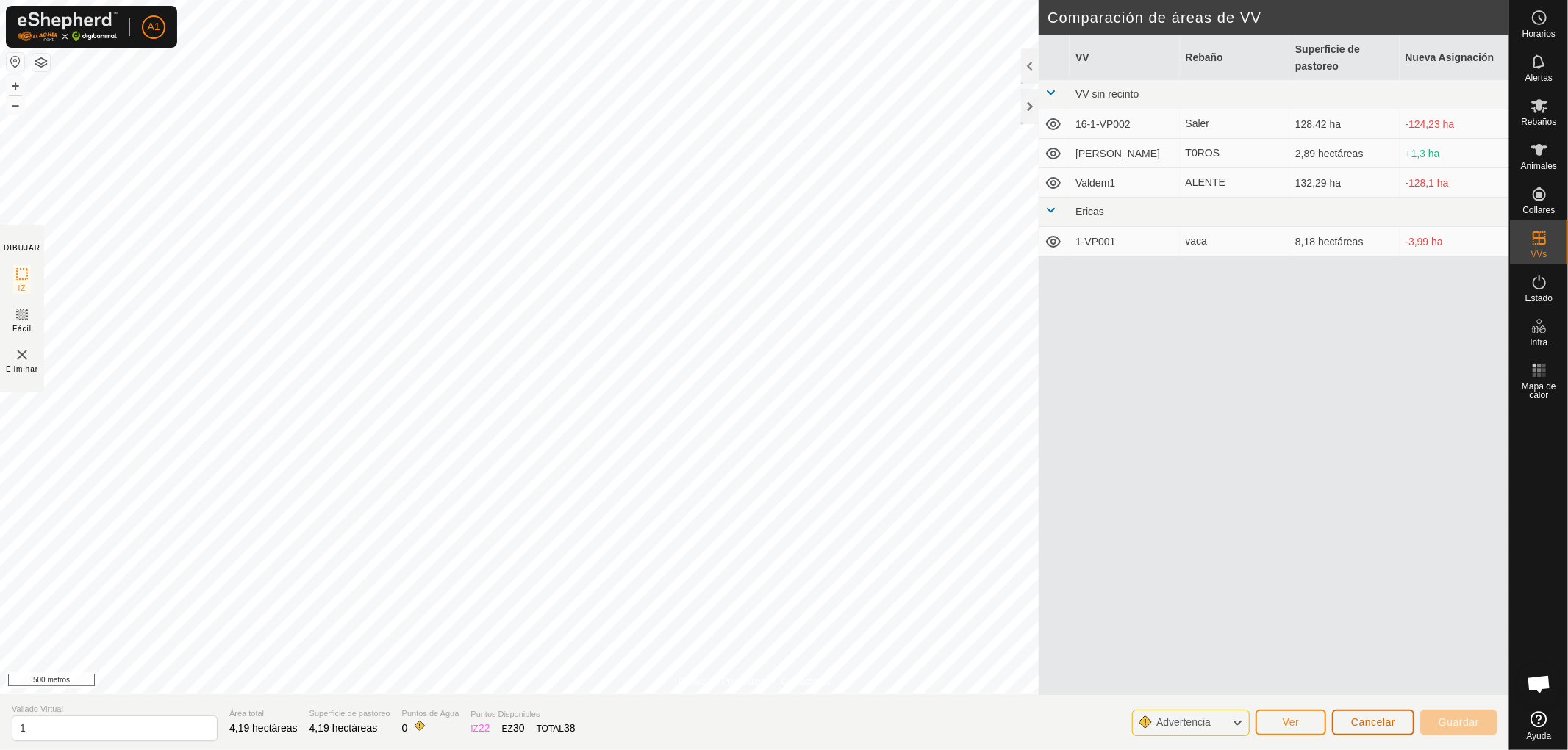
click at [1375, 723] on font "Cancelar" at bounding box center [1373, 721] width 44 height 11
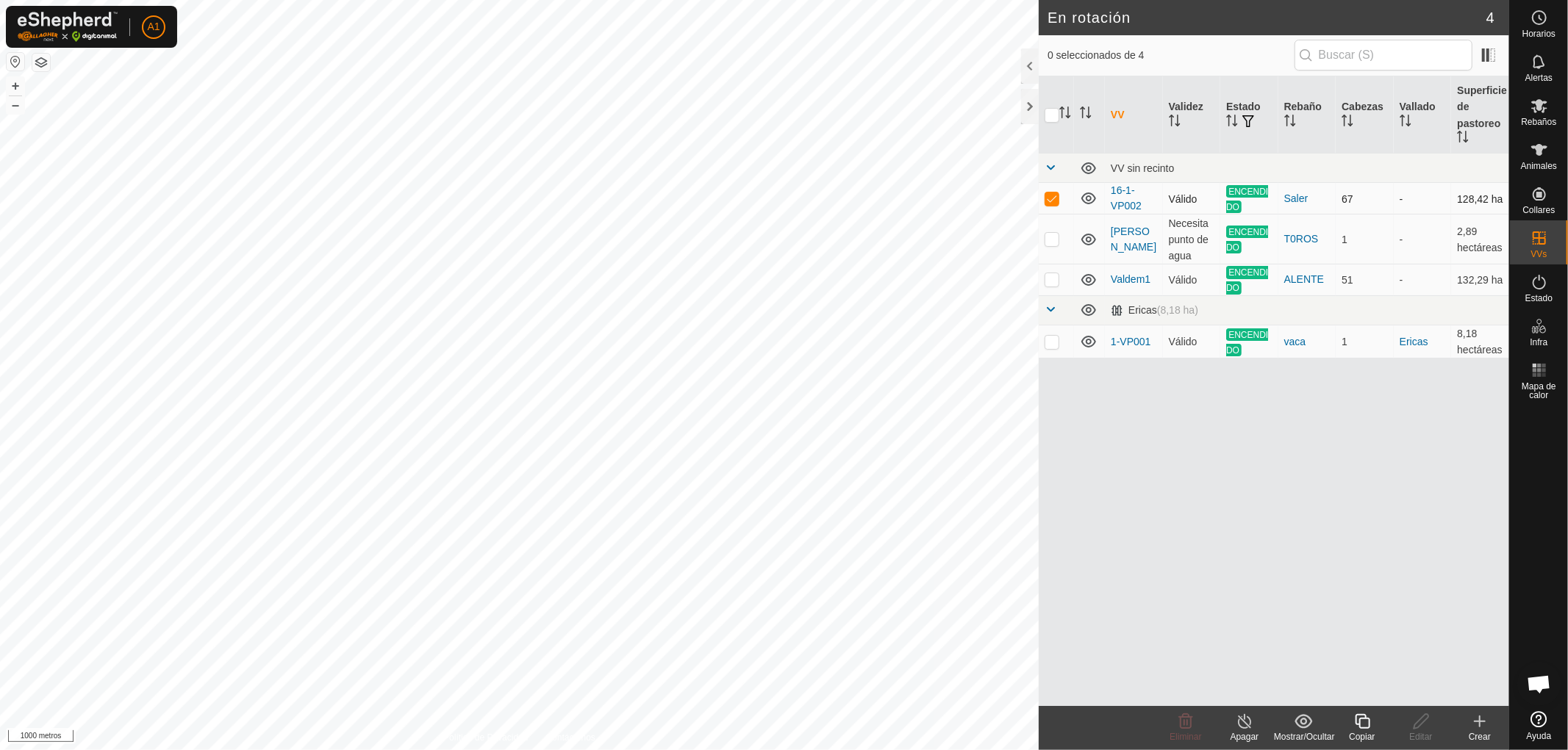
click at [1053, 196] on p-checkbox at bounding box center [1051, 198] width 15 height 11
click at [1049, 199] on p-checkbox at bounding box center [1051, 198] width 15 height 11
checkbox input "false"
click at [1051, 236] on p-checkbox at bounding box center [1051, 238] width 15 height 11
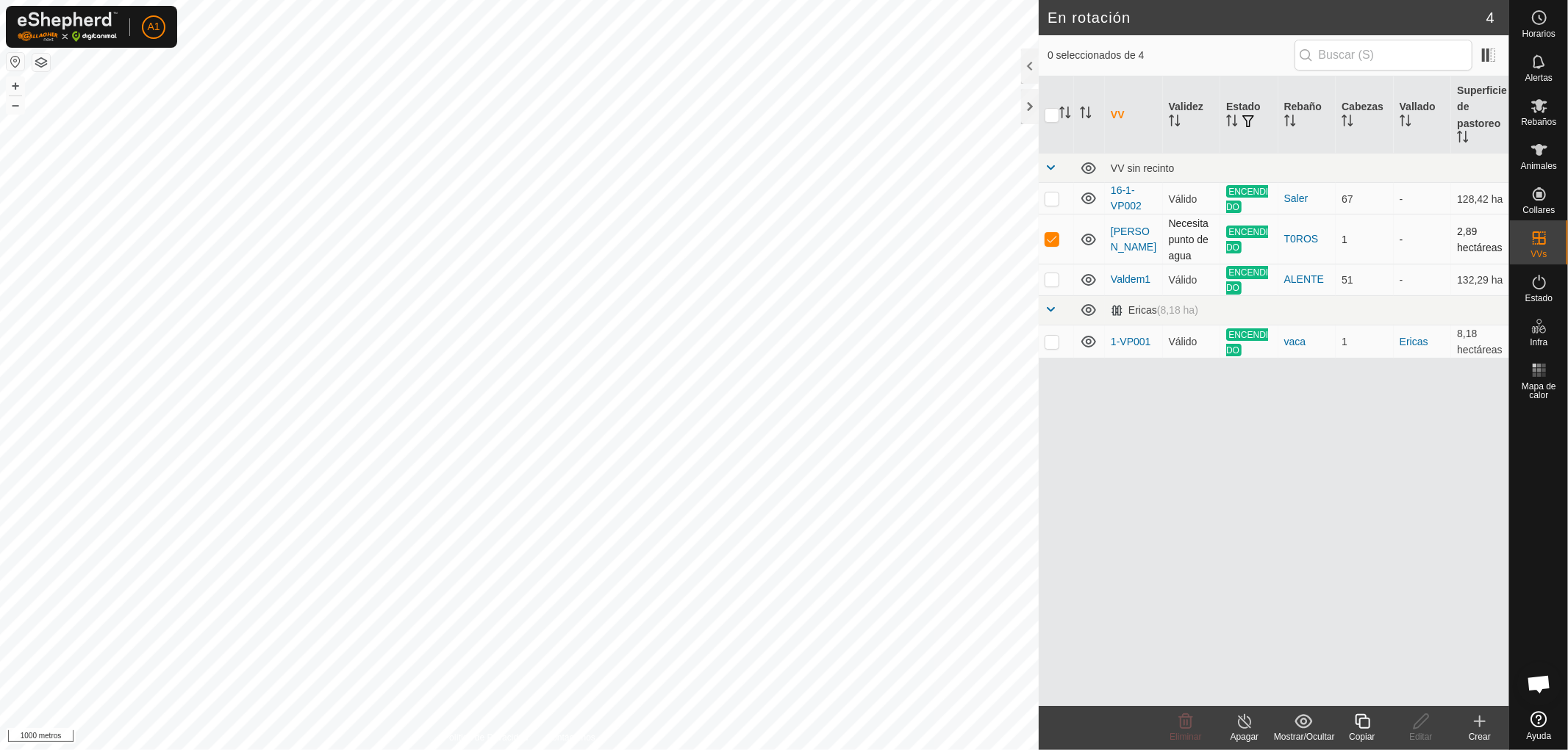
click at [1048, 233] on p-tablecheckbox at bounding box center [1051, 238] width 15 height 11
checkbox input "false"
click at [1049, 274] on p-checkbox at bounding box center [1051, 279] width 15 height 11
click at [1051, 274] on p-checkbox at bounding box center [1051, 279] width 15 height 11
checkbox input "false"
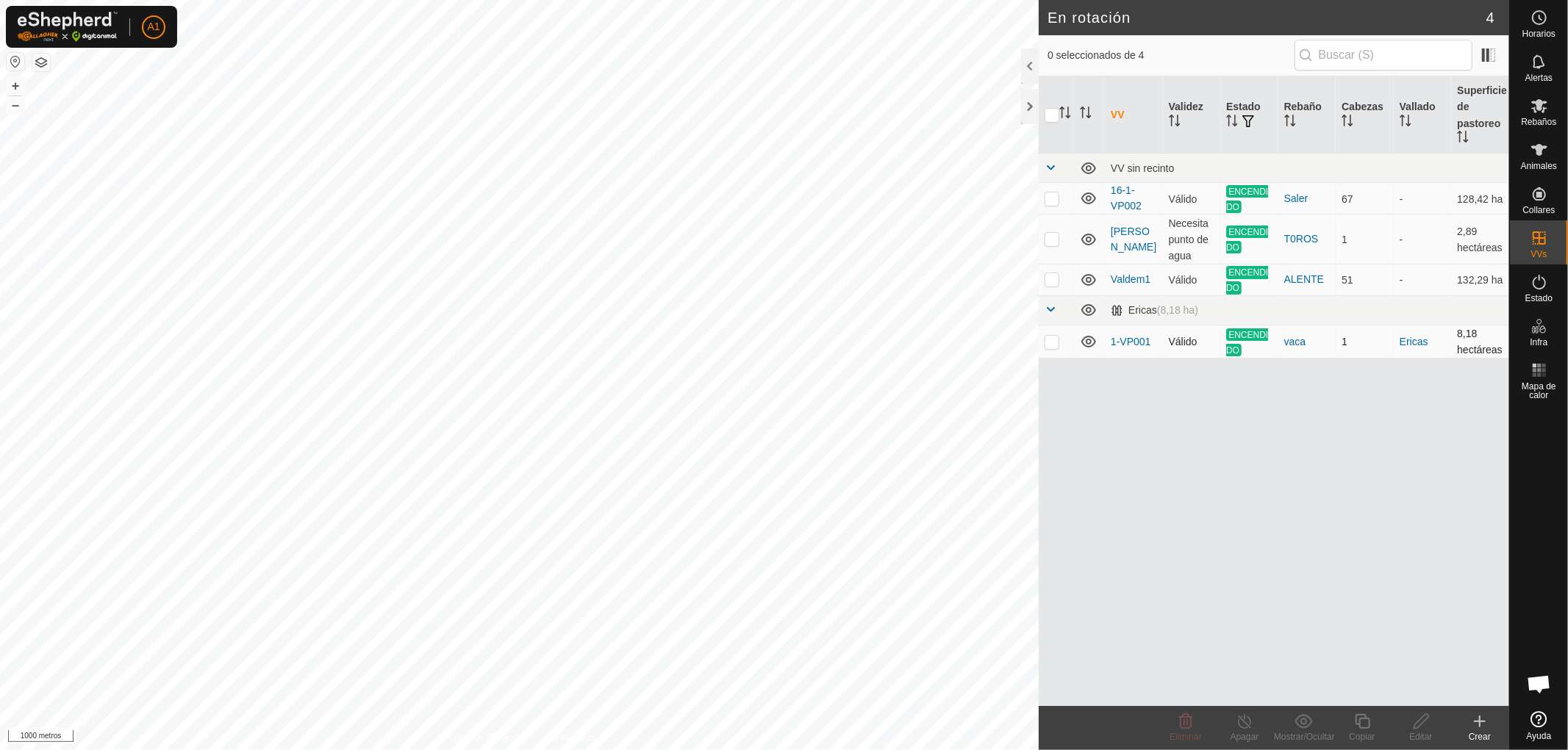
click at [1051, 336] on p-checkbox at bounding box center [1051, 341] width 15 height 11
click at [1051, 335] on p-checkbox at bounding box center [1051, 341] width 15 height 11
checkbox input "false"
click at [1048, 274] on p-checkbox at bounding box center [1051, 279] width 15 height 11
click at [1051, 274] on p-checkbox at bounding box center [1051, 279] width 15 height 11
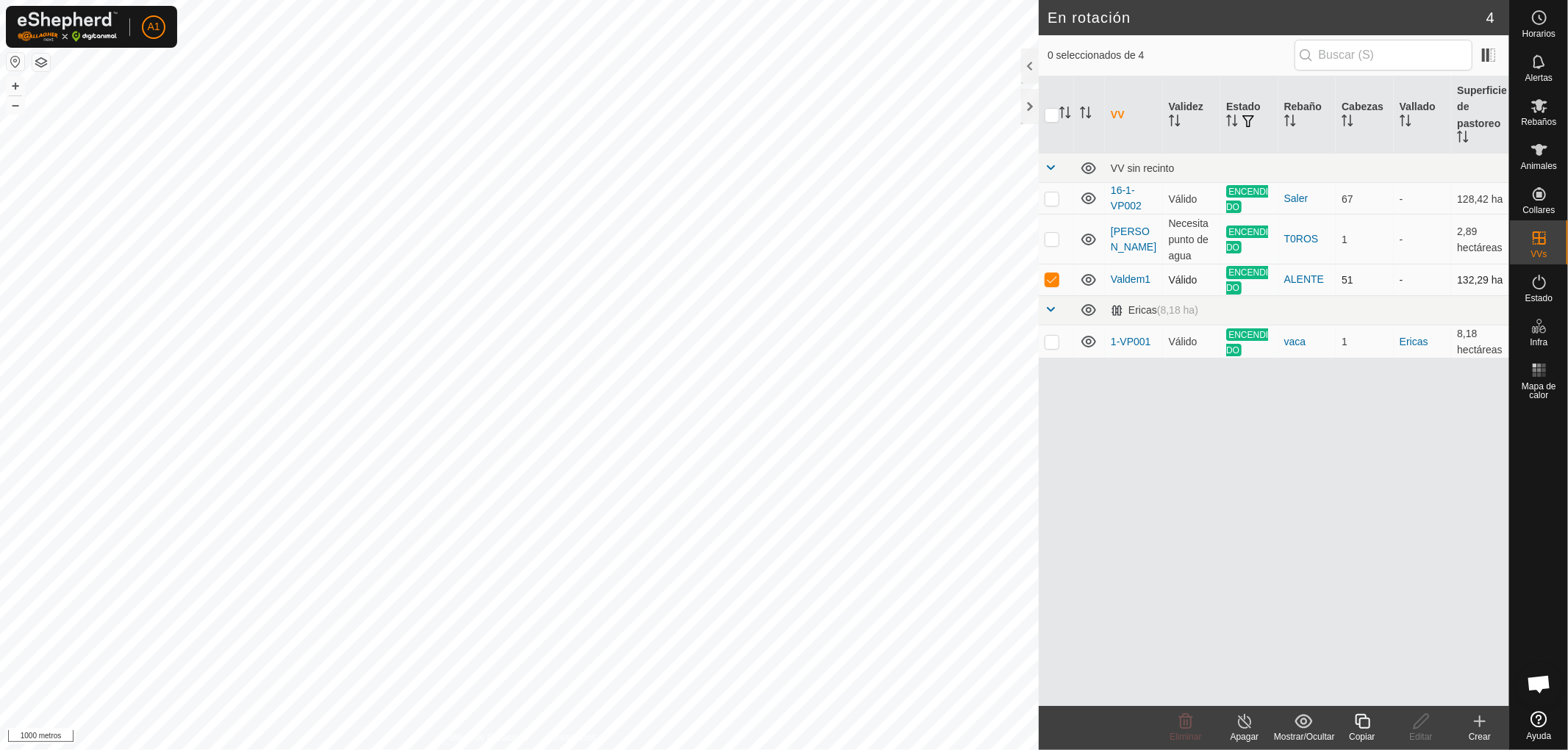
checkbox input "false"
click at [1049, 237] on p-checkbox at bounding box center [1051, 238] width 15 height 11
click at [1051, 233] on p-checkbox at bounding box center [1051, 238] width 15 height 11
checkbox input "false"
click at [1051, 199] on p-checkbox at bounding box center [1051, 198] width 15 height 11
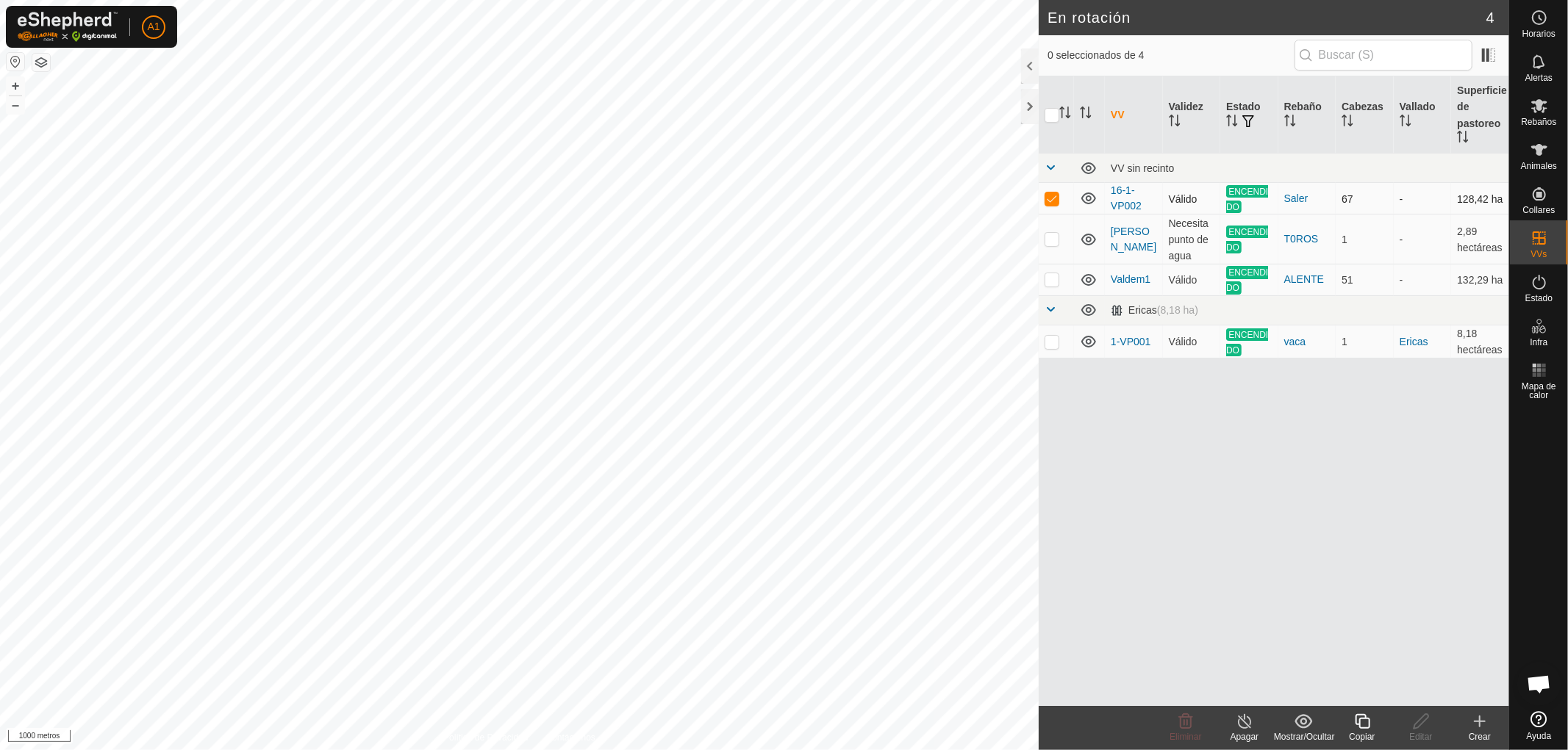
click at [1051, 199] on p-checkbox at bounding box center [1051, 198] width 15 height 11
checkbox input "false"
click at [1054, 235] on p-checkbox at bounding box center [1051, 238] width 15 height 11
checkbox input "false"
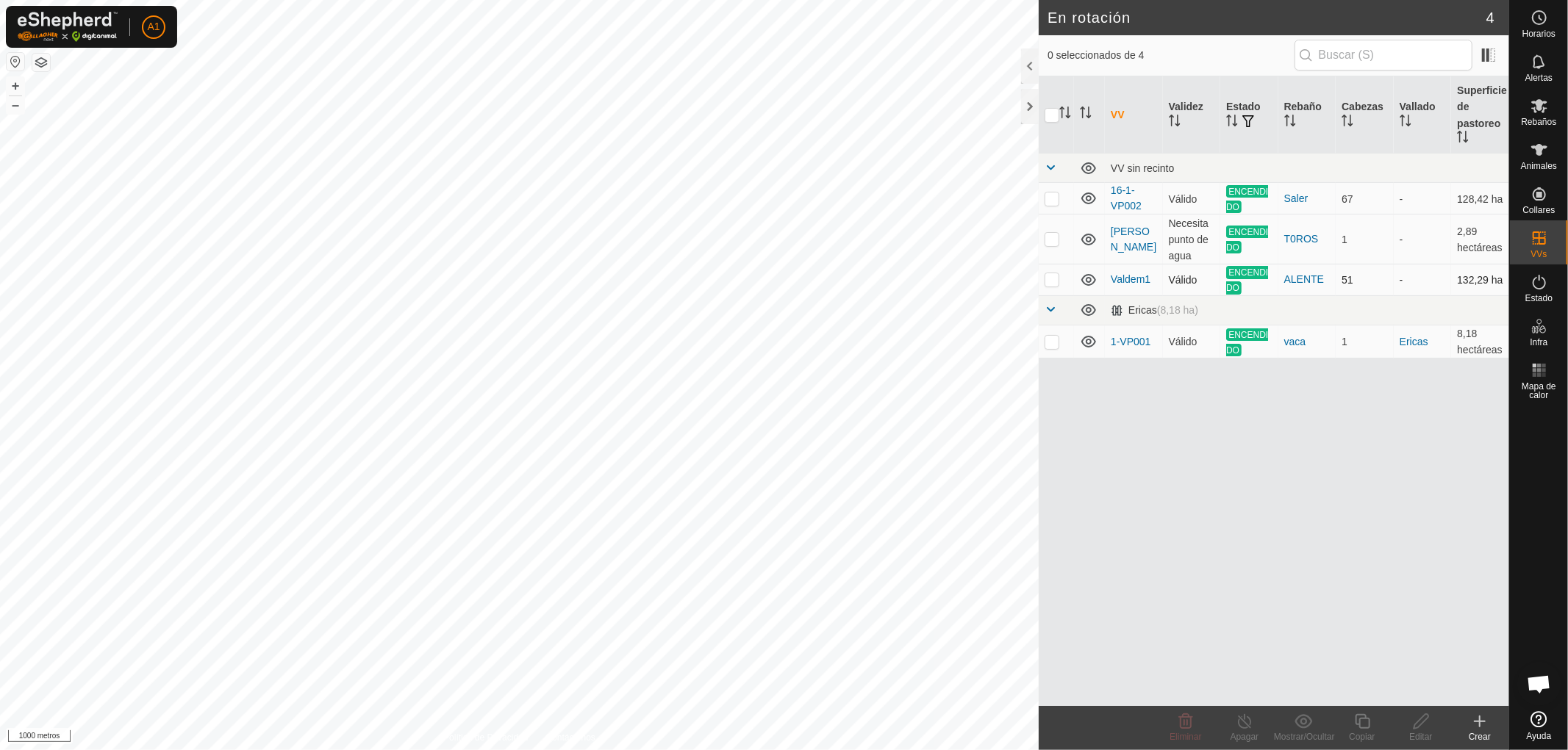
click at [1057, 277] on p-checkbox at bounding box center [1051, 279] width 15 height 11
click at [1053, 276] on p-checkbox at bounding box center [1051, 279] width 15 height 11
checkbox input "false"
click at [1054, 338] on p-checkbox at bounding box center [1051, 341] width 15 height 11
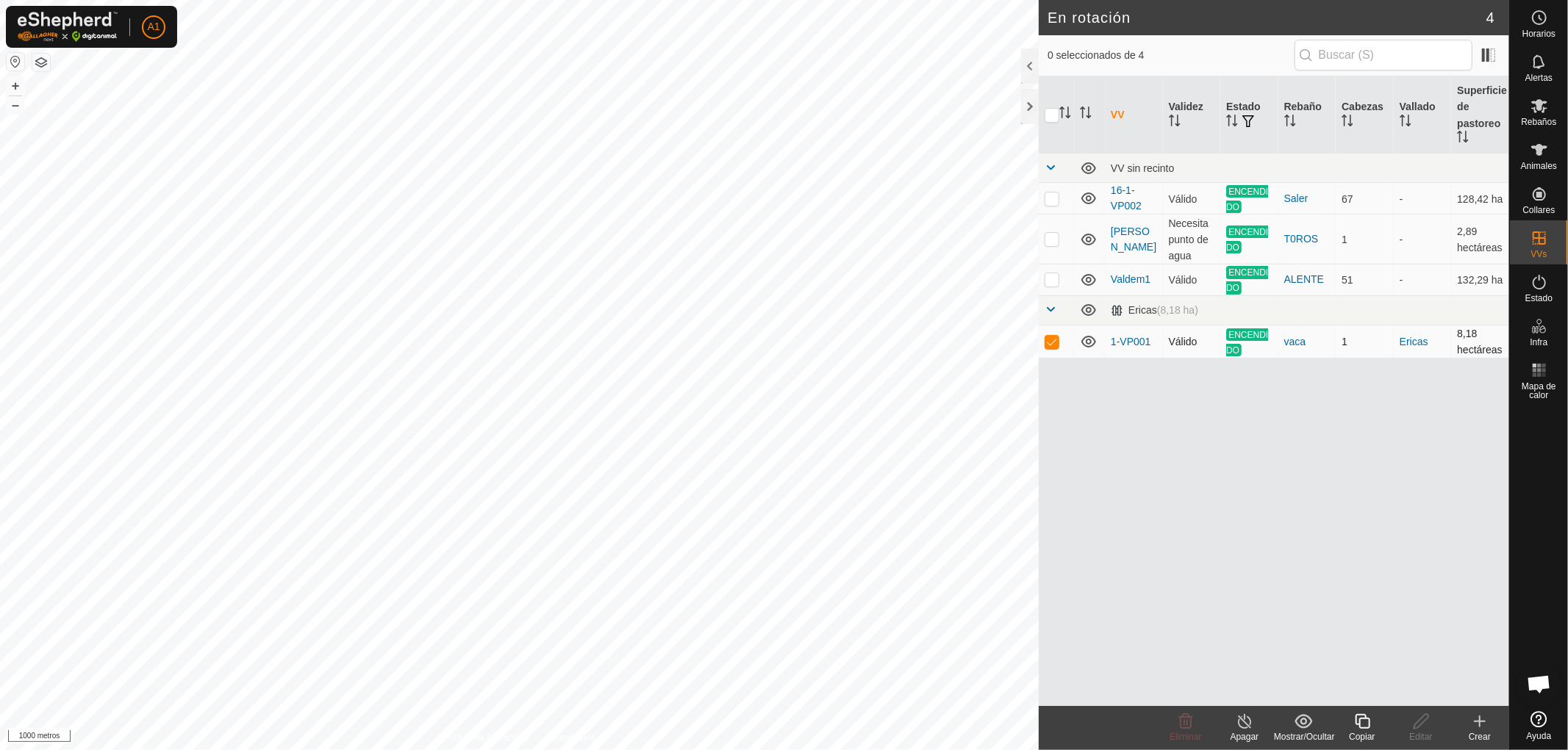
checkbox input "false"
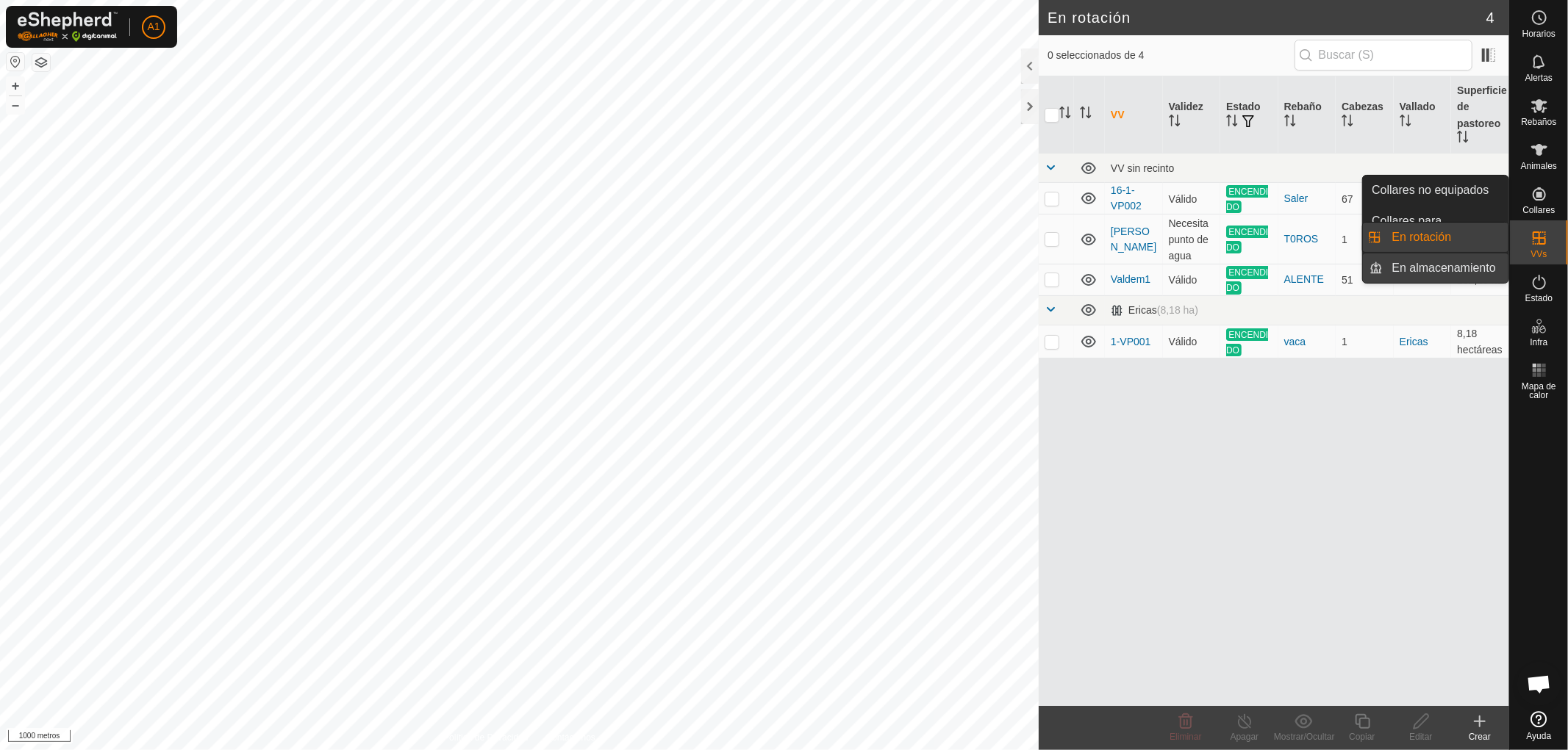
click at [1426, 268] on link "En almacenamiento" at bounding box center [1446, 268] width 126 height 30
